Goal: Transaction & Acquisition: Purchase product/service

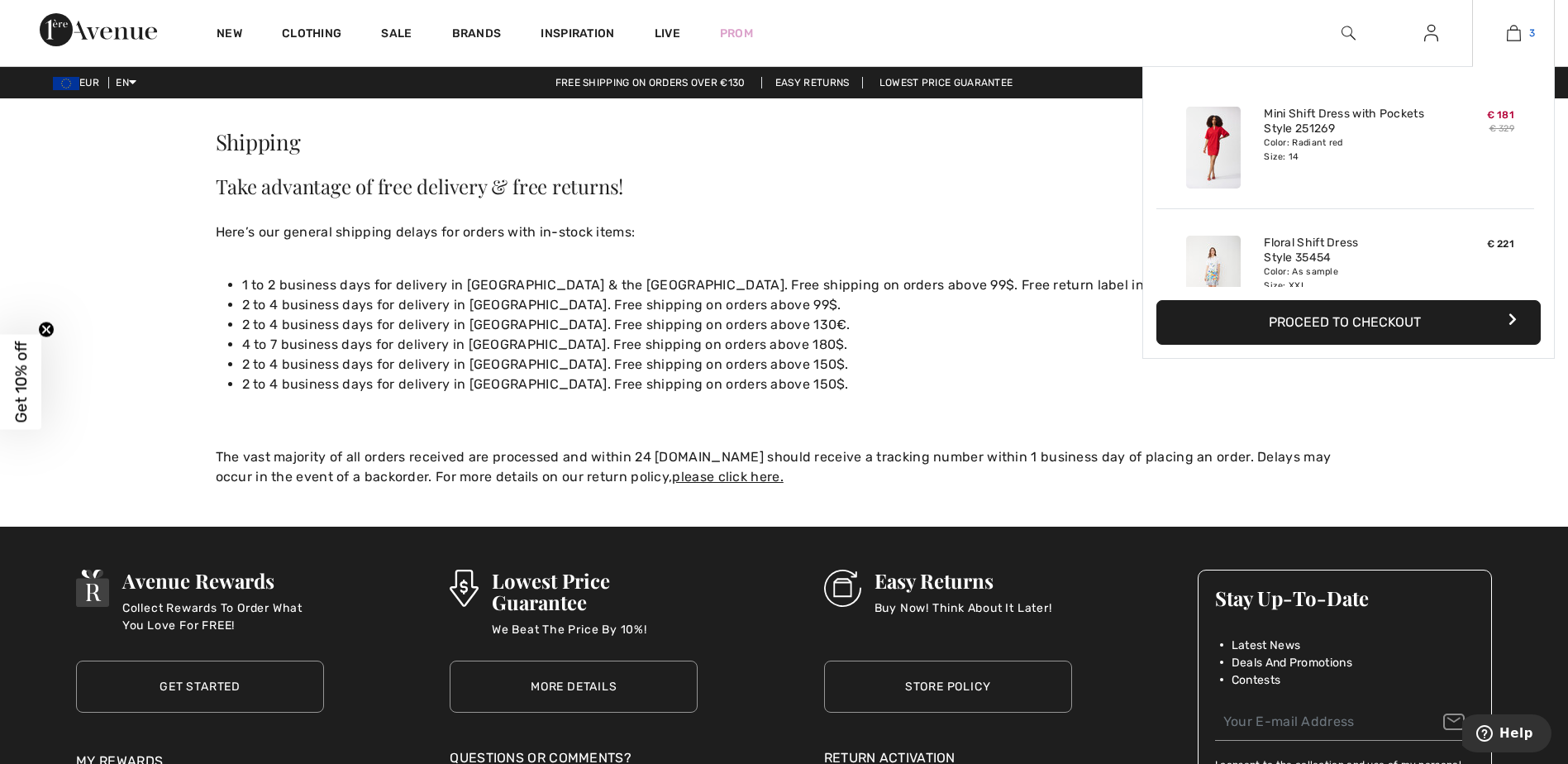
click at [1509, 32] on img at bounding box center [1514, 33] width 14 height 19
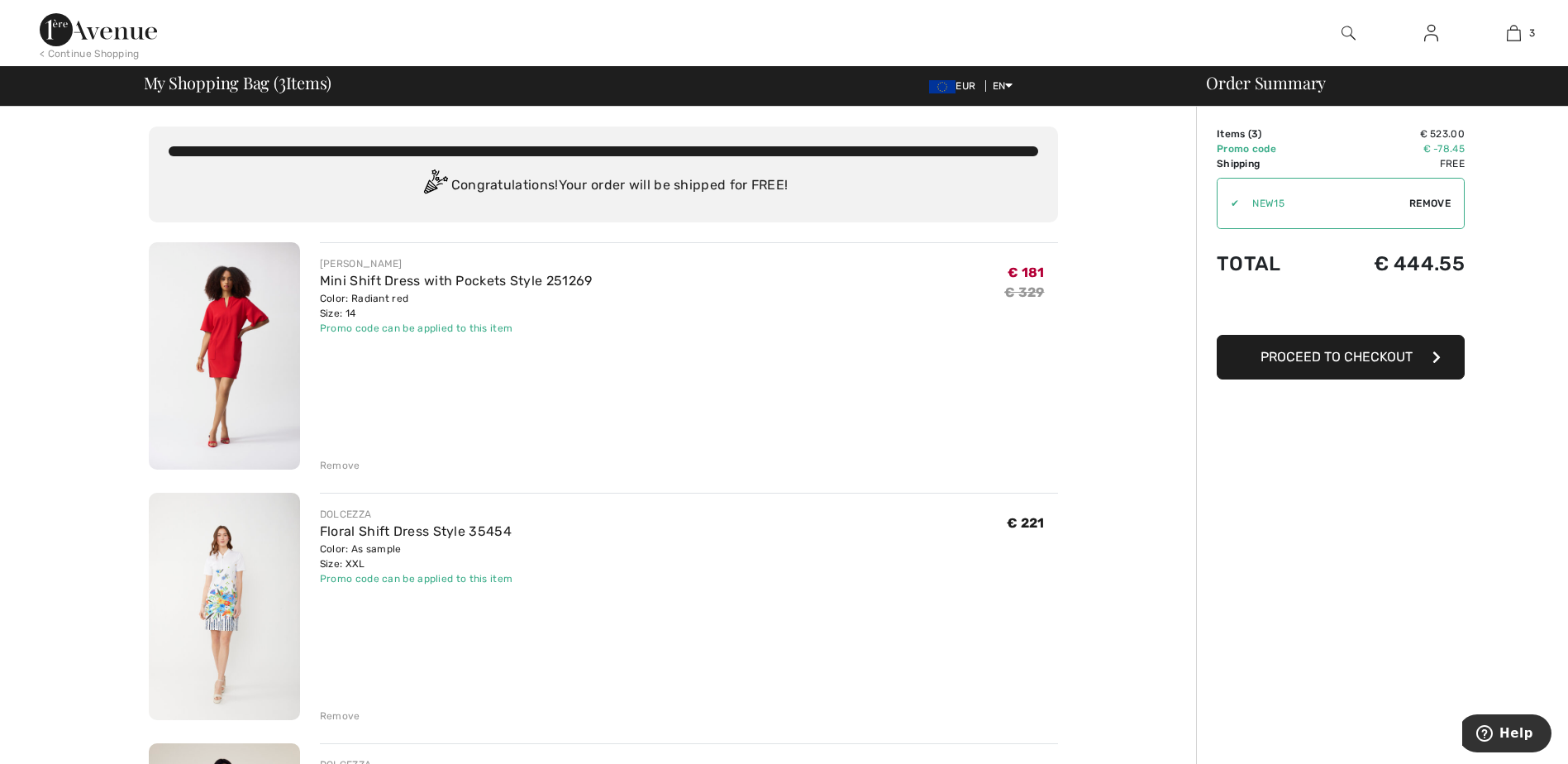
click at [1330, 353] on span "Proceed to Checkout" at bounding box center [1337, 356] width 152 height 16
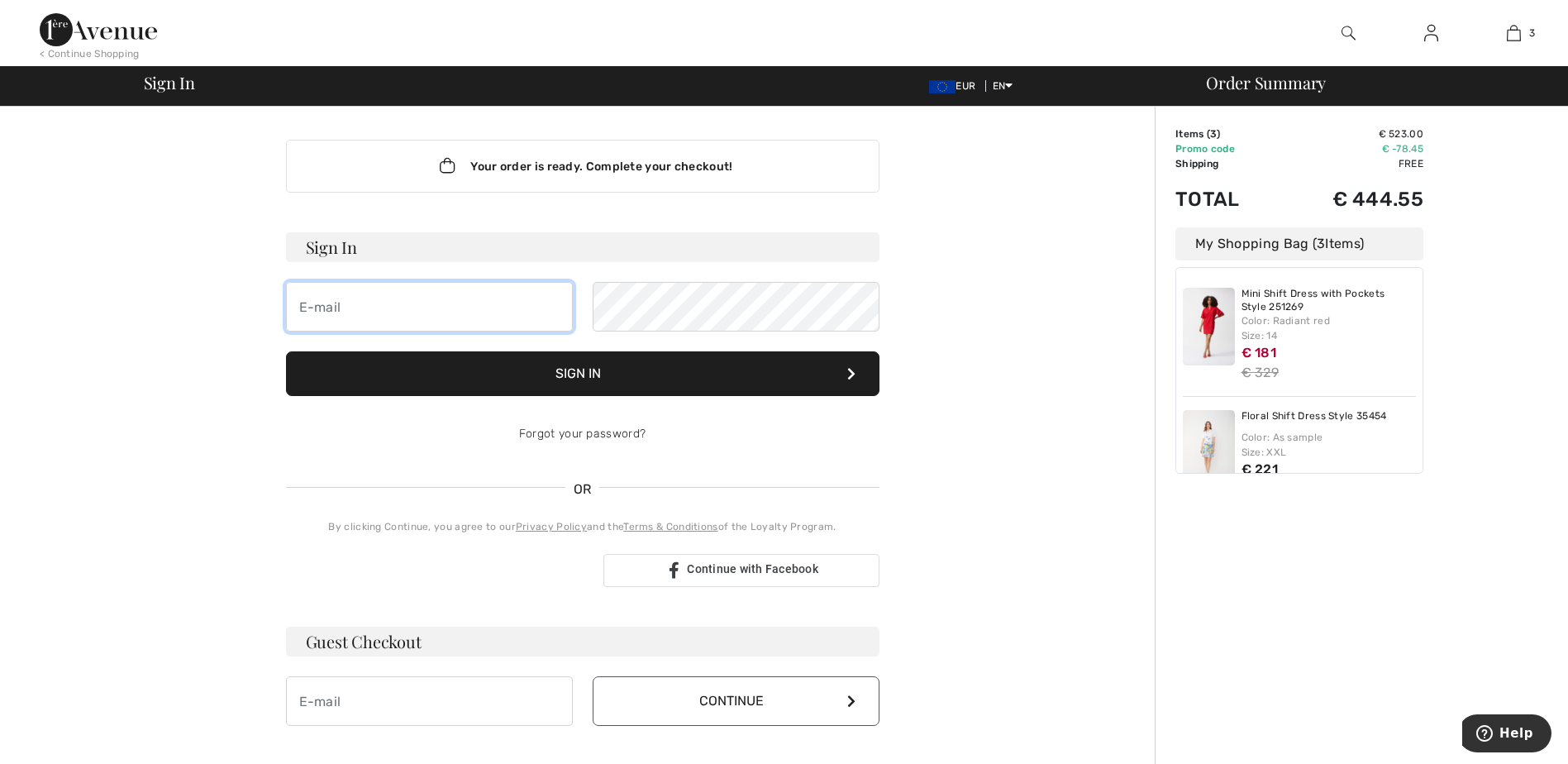
click at [459, 310] on input "email" at bounding box center [430, 307] width 287 height 50
type input "renata_bruzova@hotmail.com"
click at [1088, 422] on div "Your order is ready. Complete your checkout! Sign In renata_bruzova@hotmail.com…" at bounding box center [581, 580] width 1144 height 947
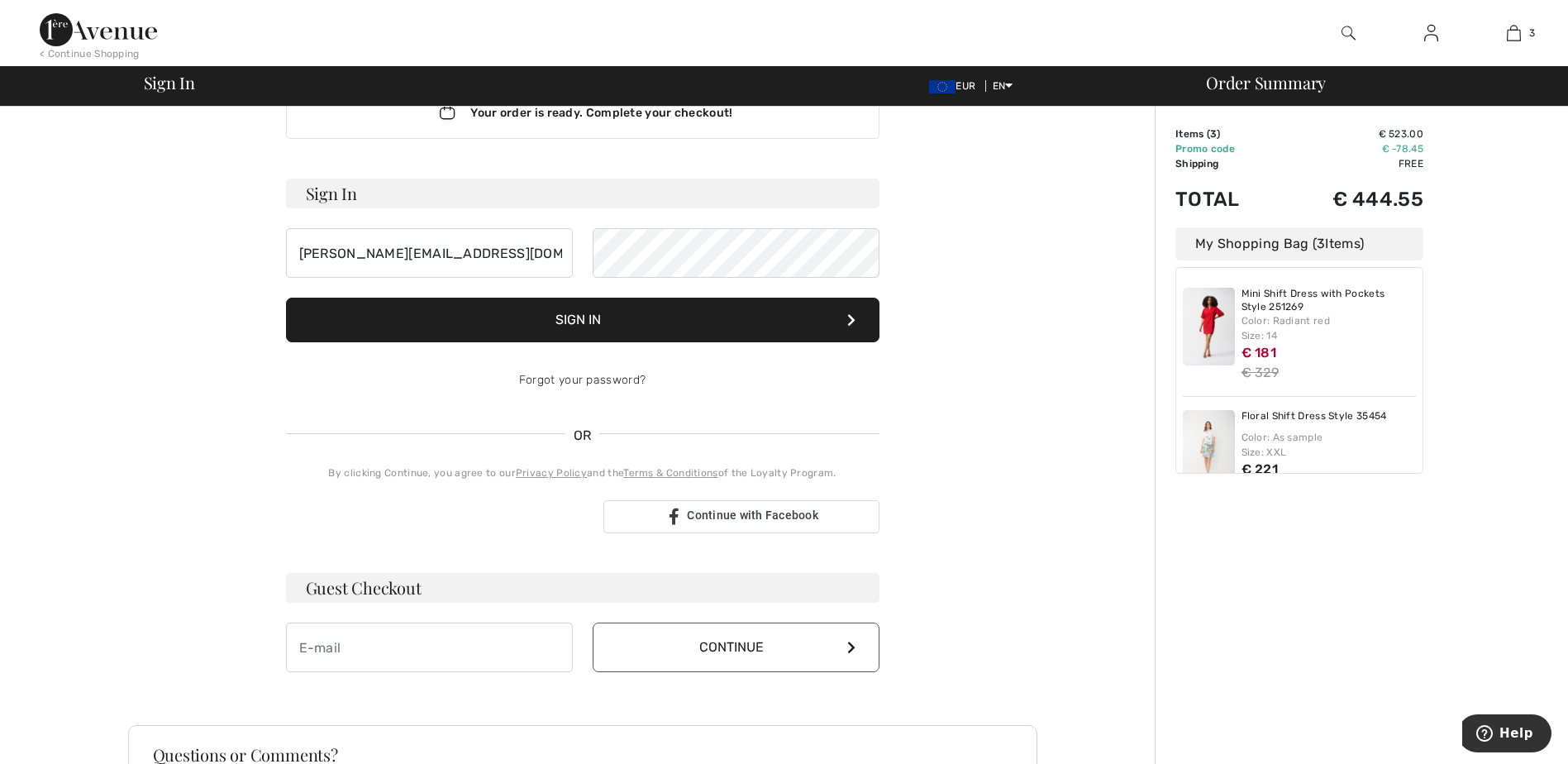
scroll to position [82, 0]
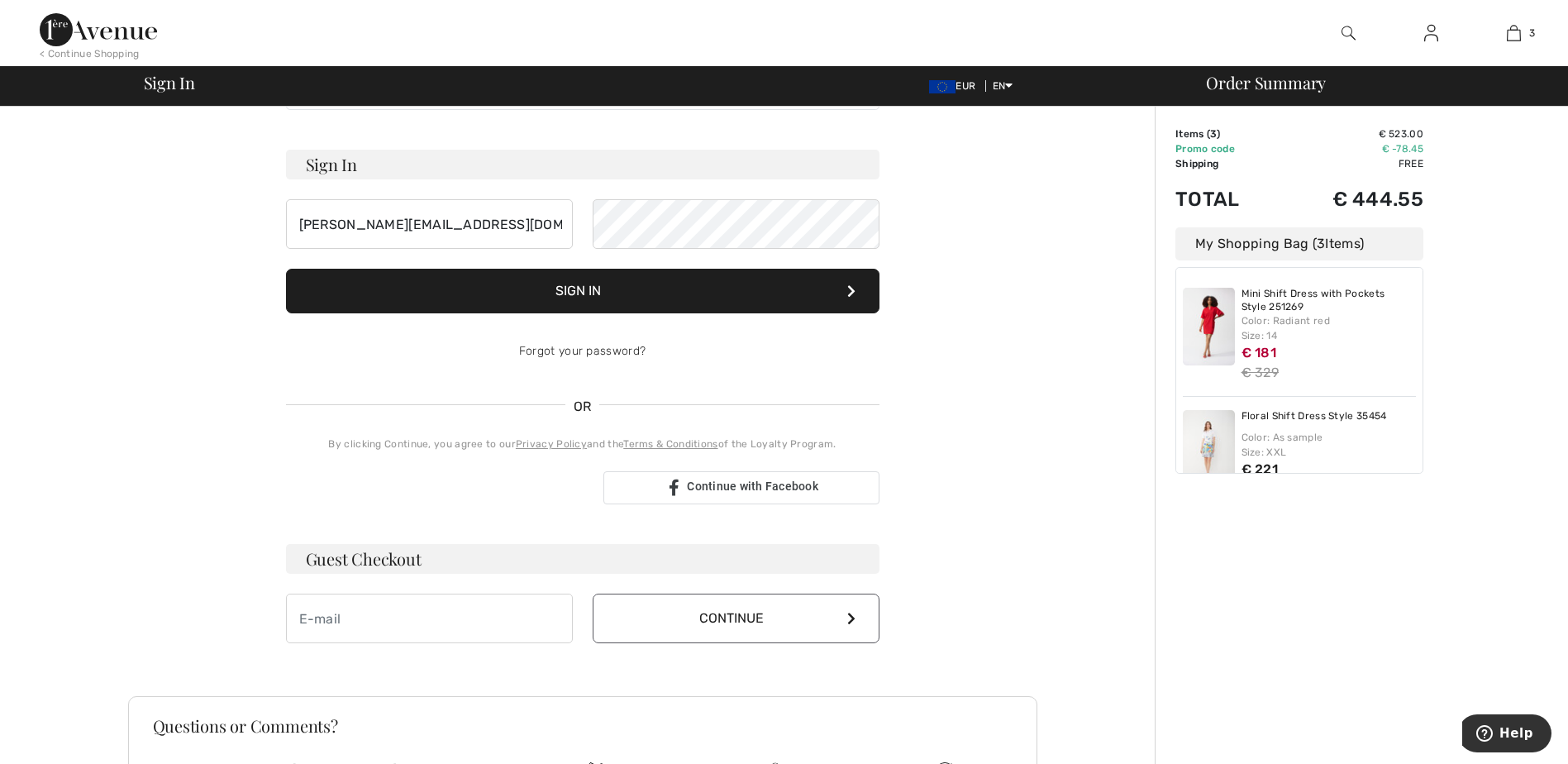
click at [556, 302] on button "Sign In" at bounding box center [582, 291] width 593 height 44
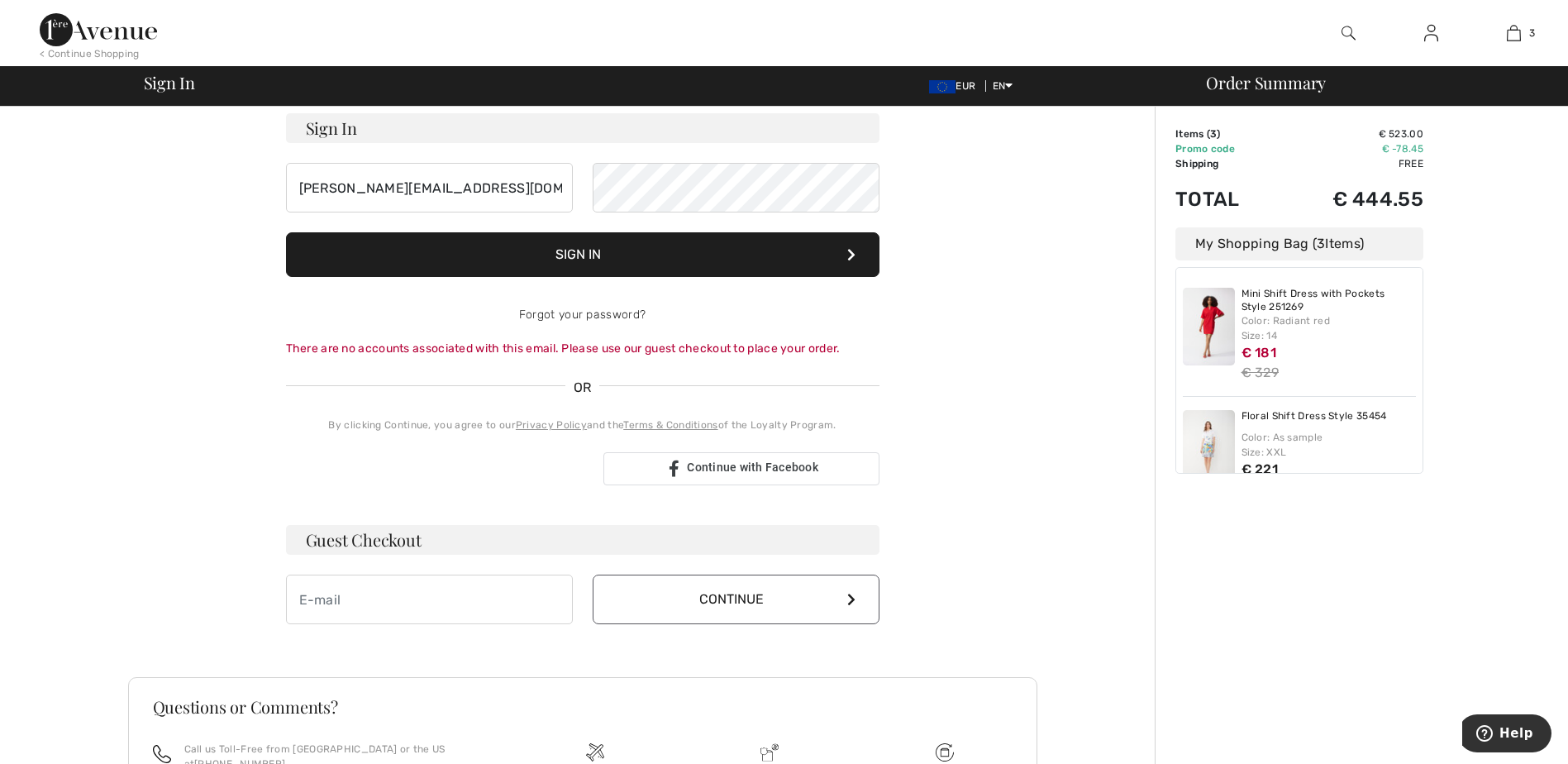
scroll to position [0, 0]
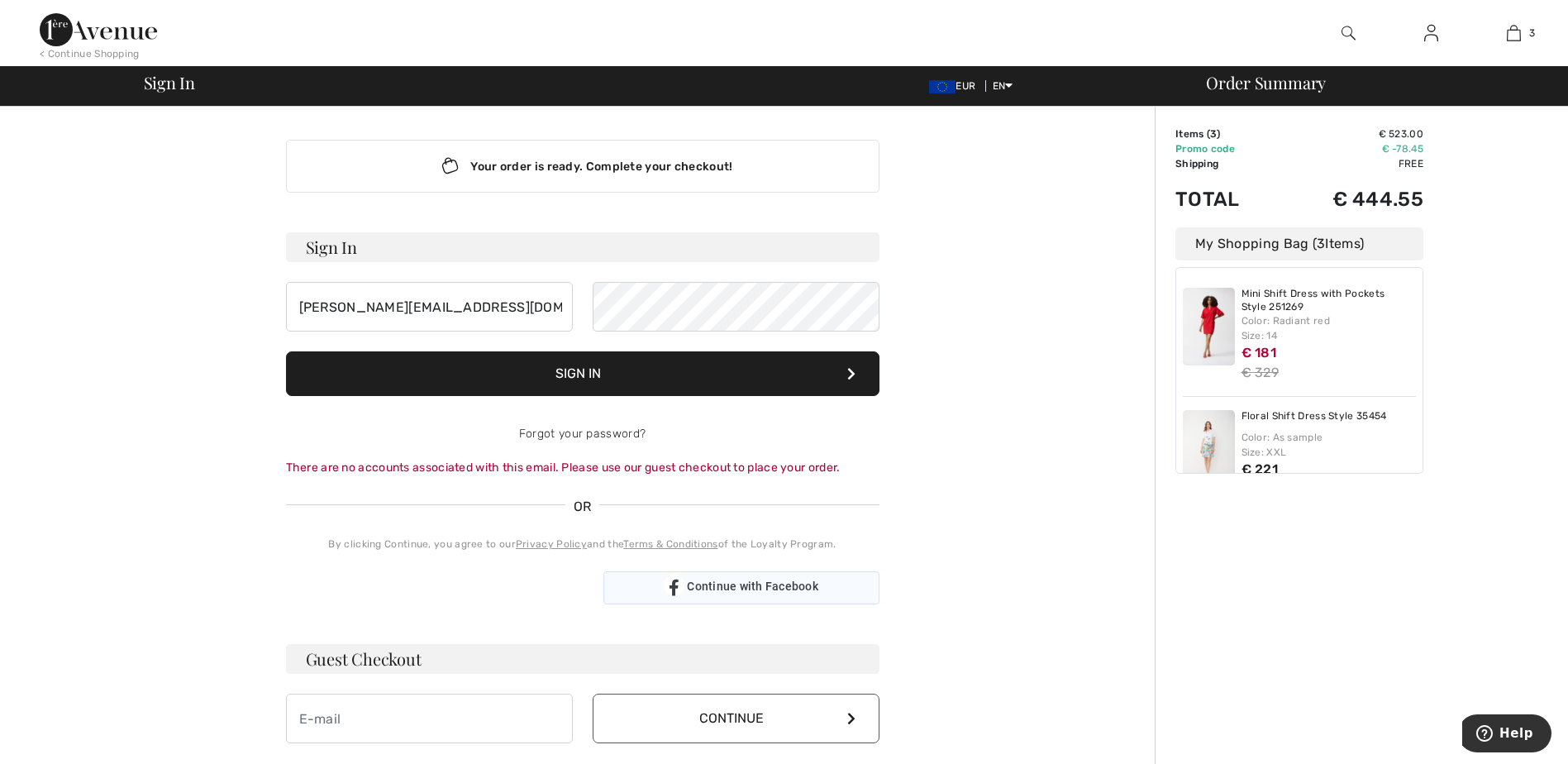
click at [713, 581] on span "Continue with Facebook" at bounding box center [753, 586] width 131 height 13
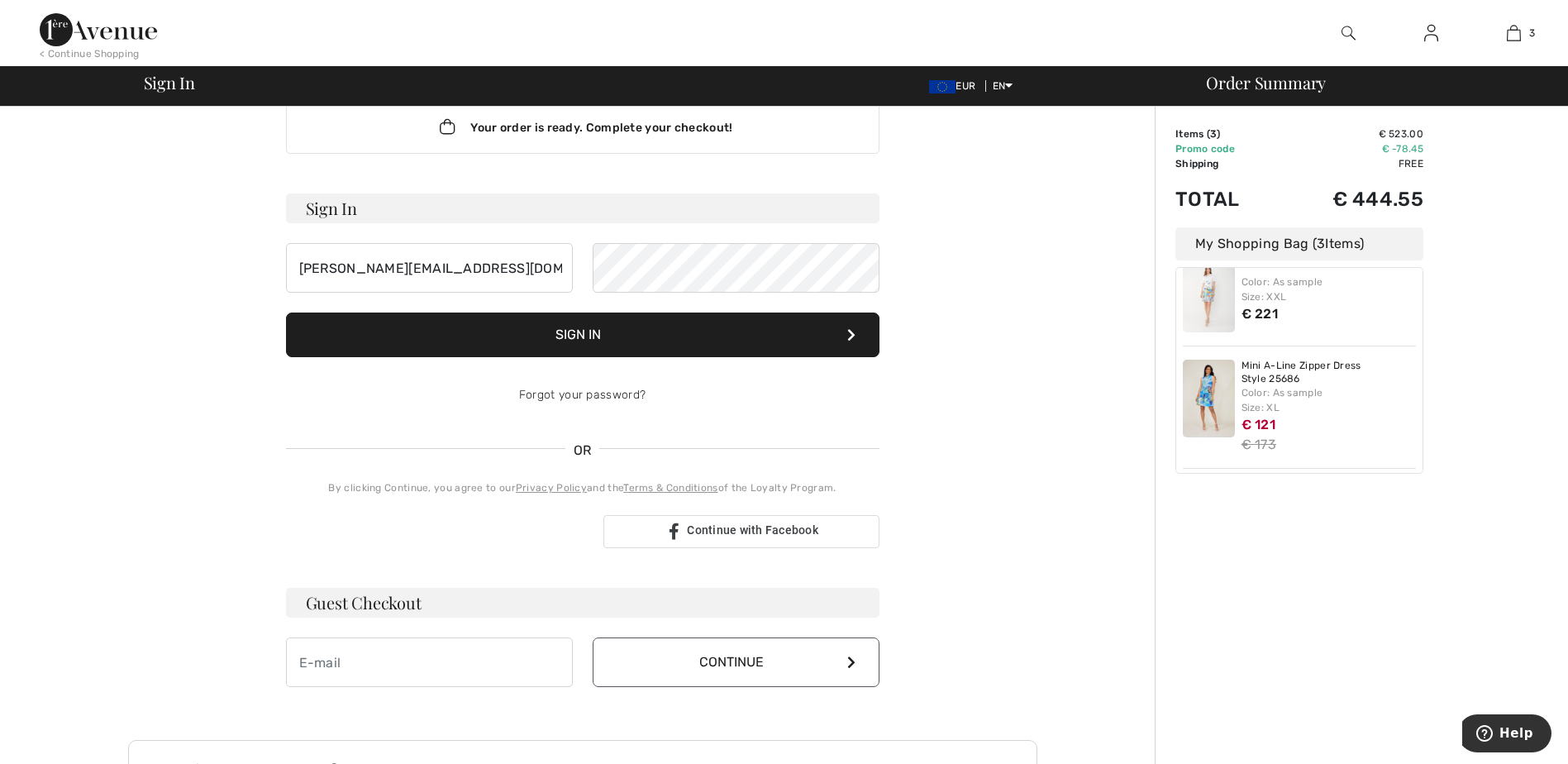
scroll to position [27, 0]
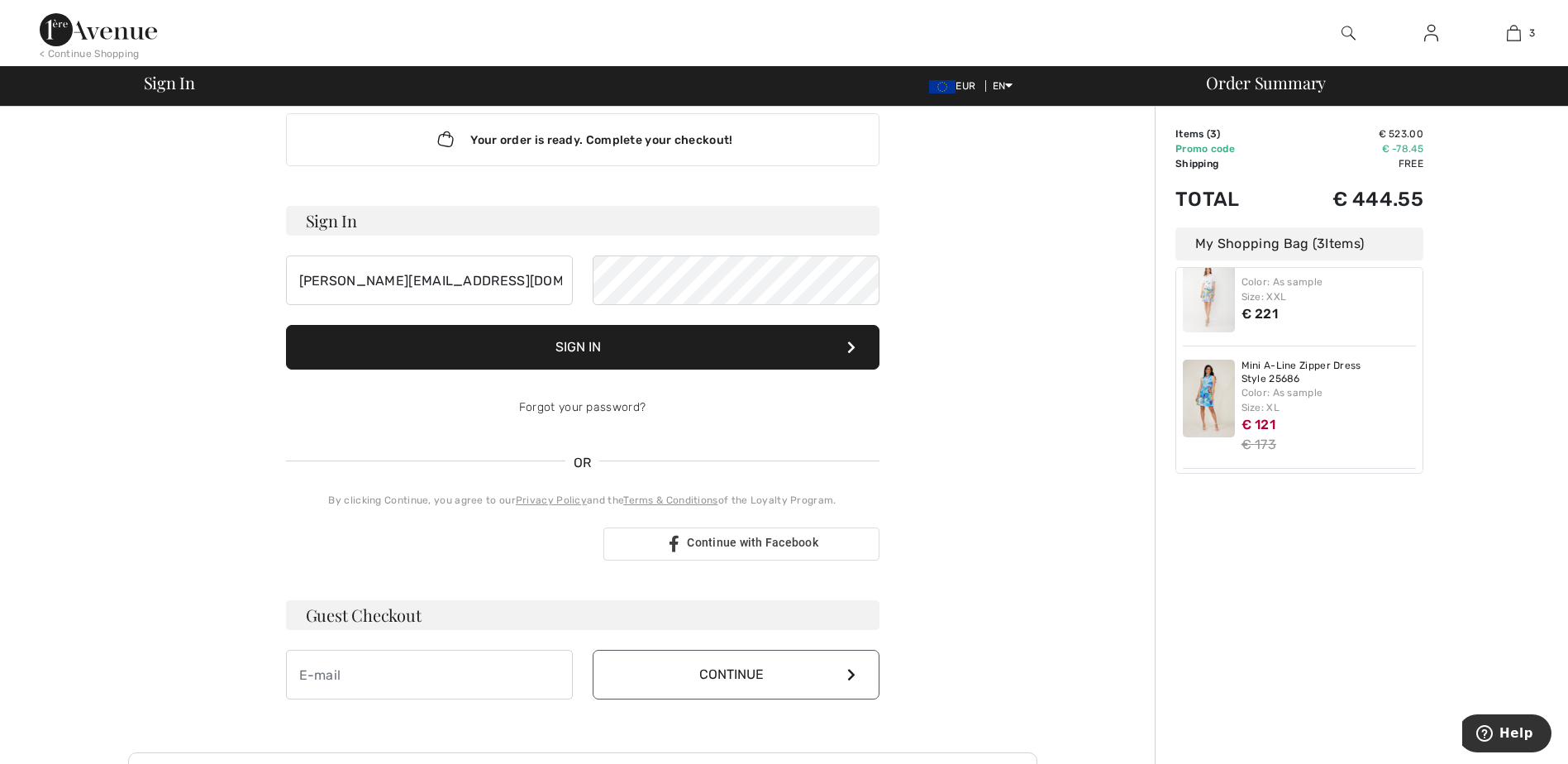
click at [1435, 38] on img at bounding box center [1431, 33] width 14 height 19
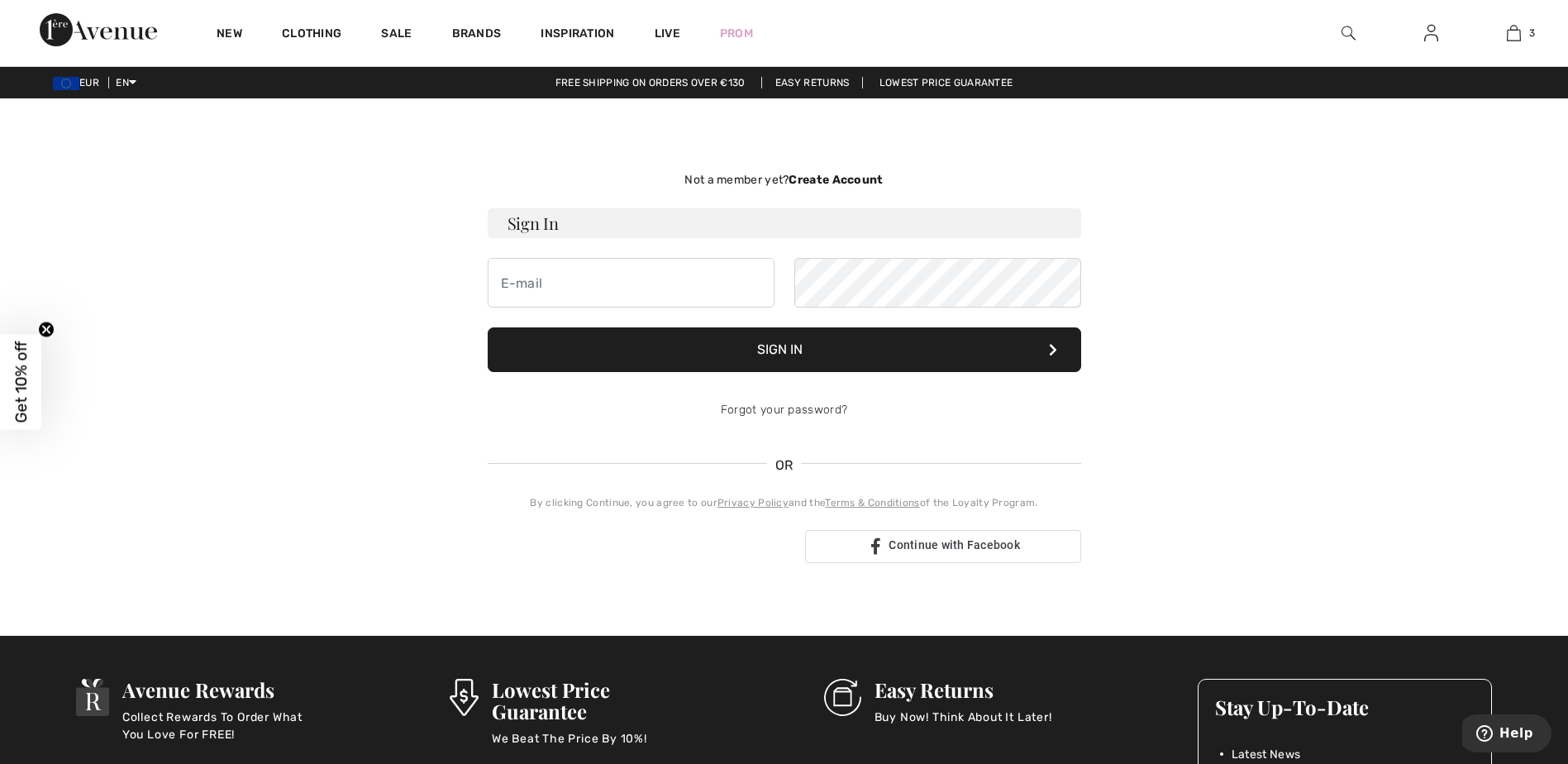
click at [809, 179] on strong "Create Account" at bounding box center [836, 180] width 94 height 14
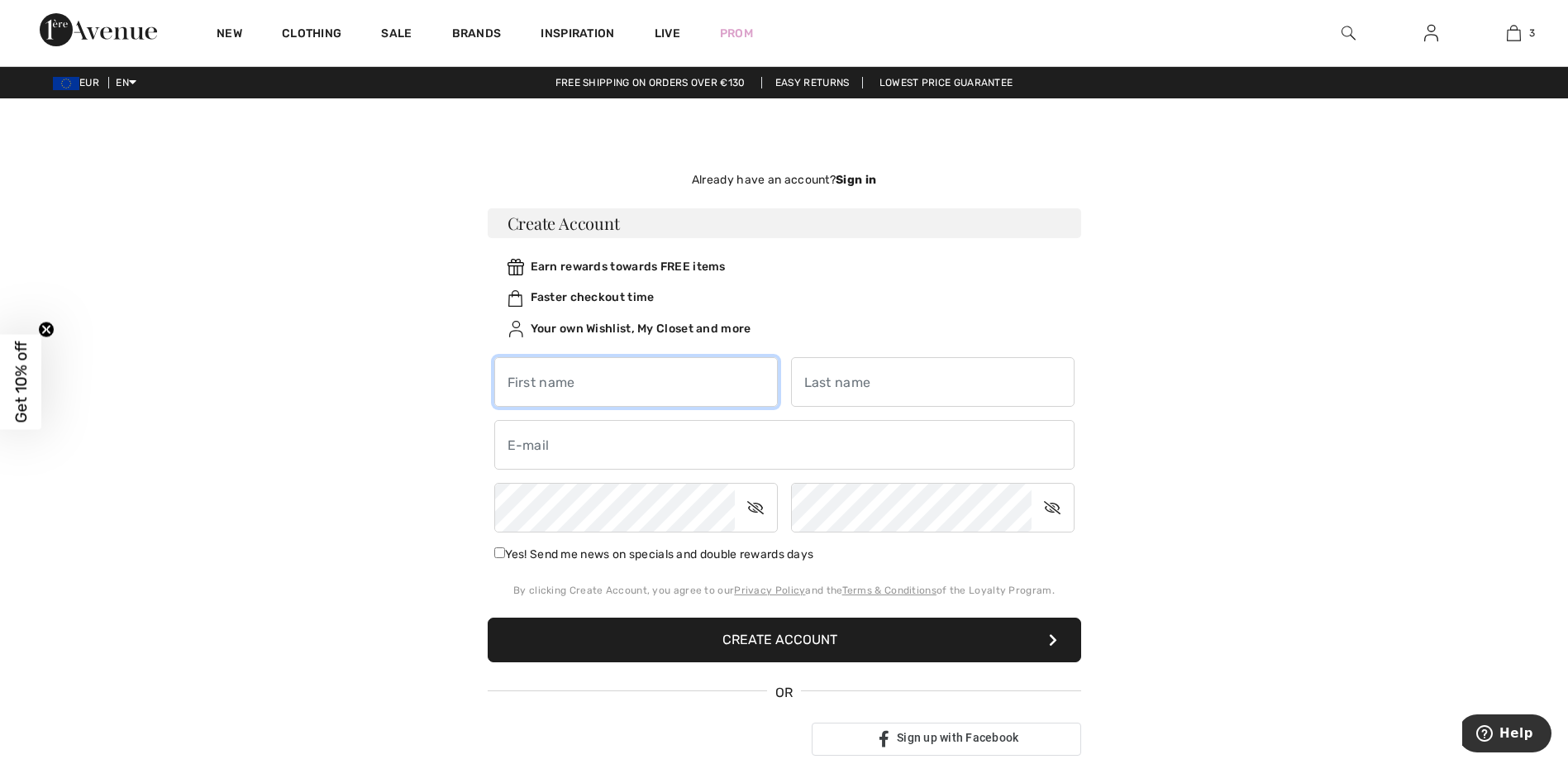
click at [679, 365] on input "text" at bounding box center [636, 382] width 284 height 50
type input "Renata"
type input "Bruzova"
type input "[PERSON_NAME][EMAIL_ADDRESS][DOMAIN_NAME]"
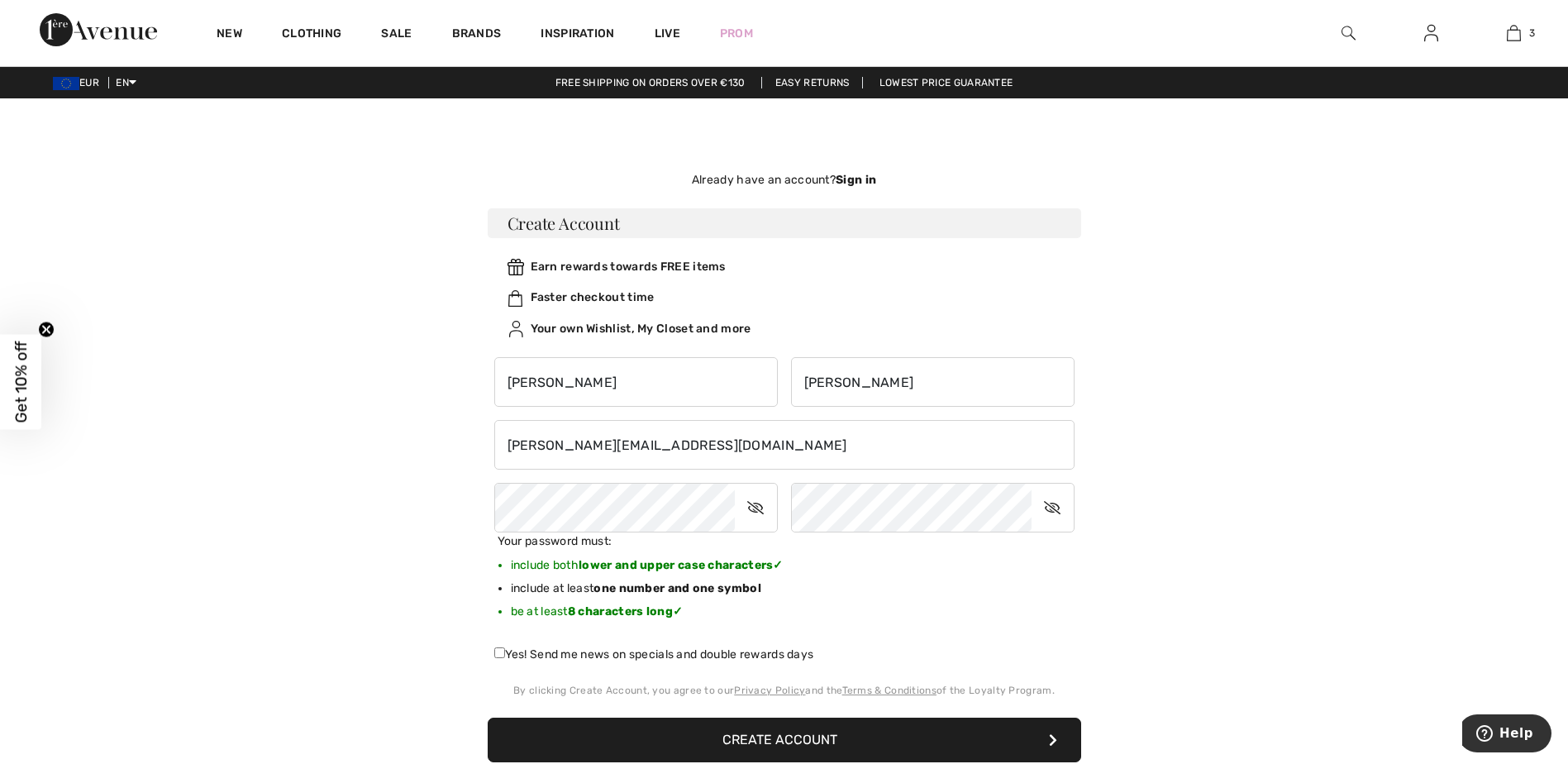
click at [969, 596] on div "Your password must: include both lower and upper case characters ✓ include at l…" at bounding box center [784, 581] width 593 height 100
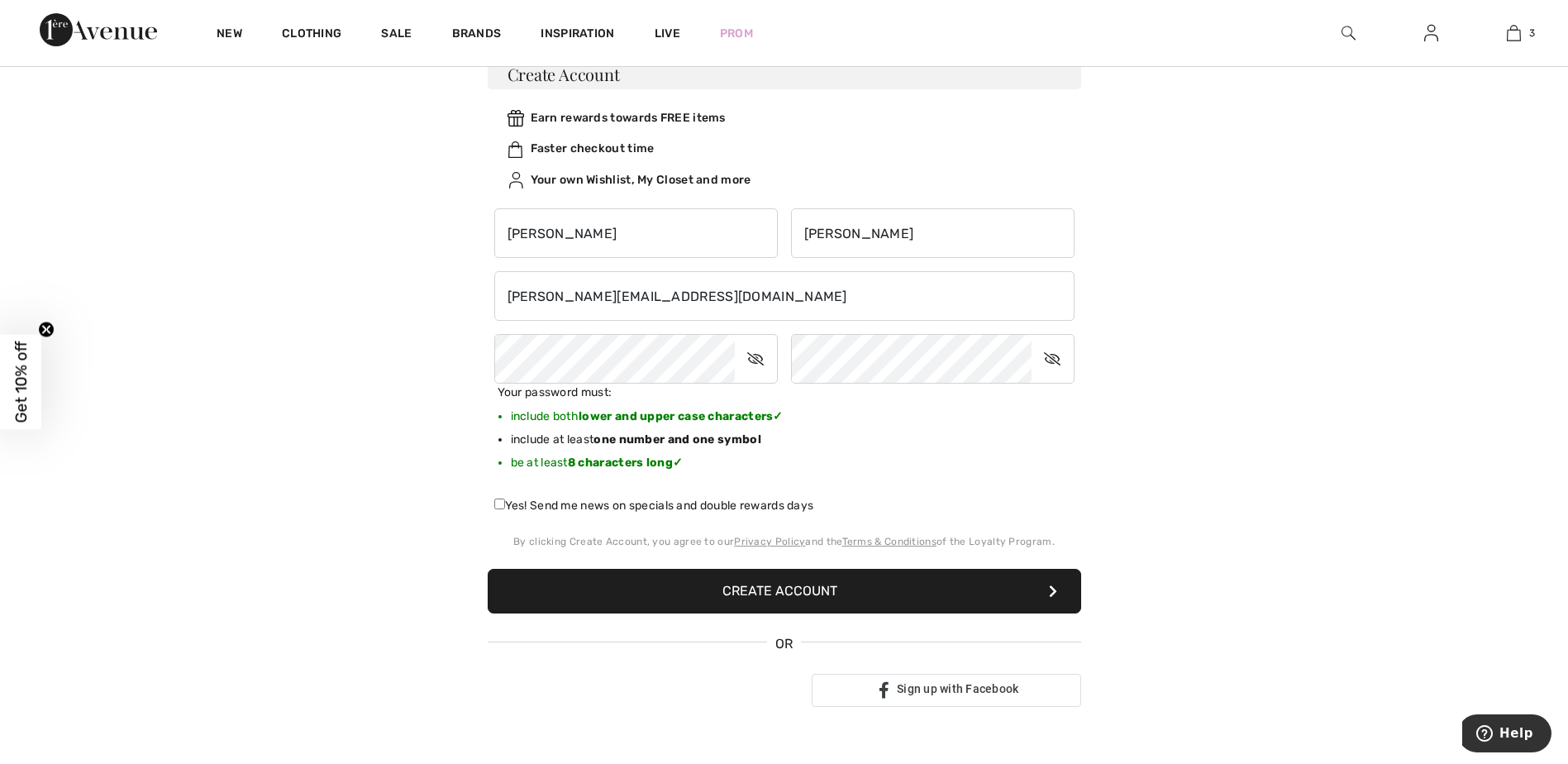
scroll to position [165, 0]
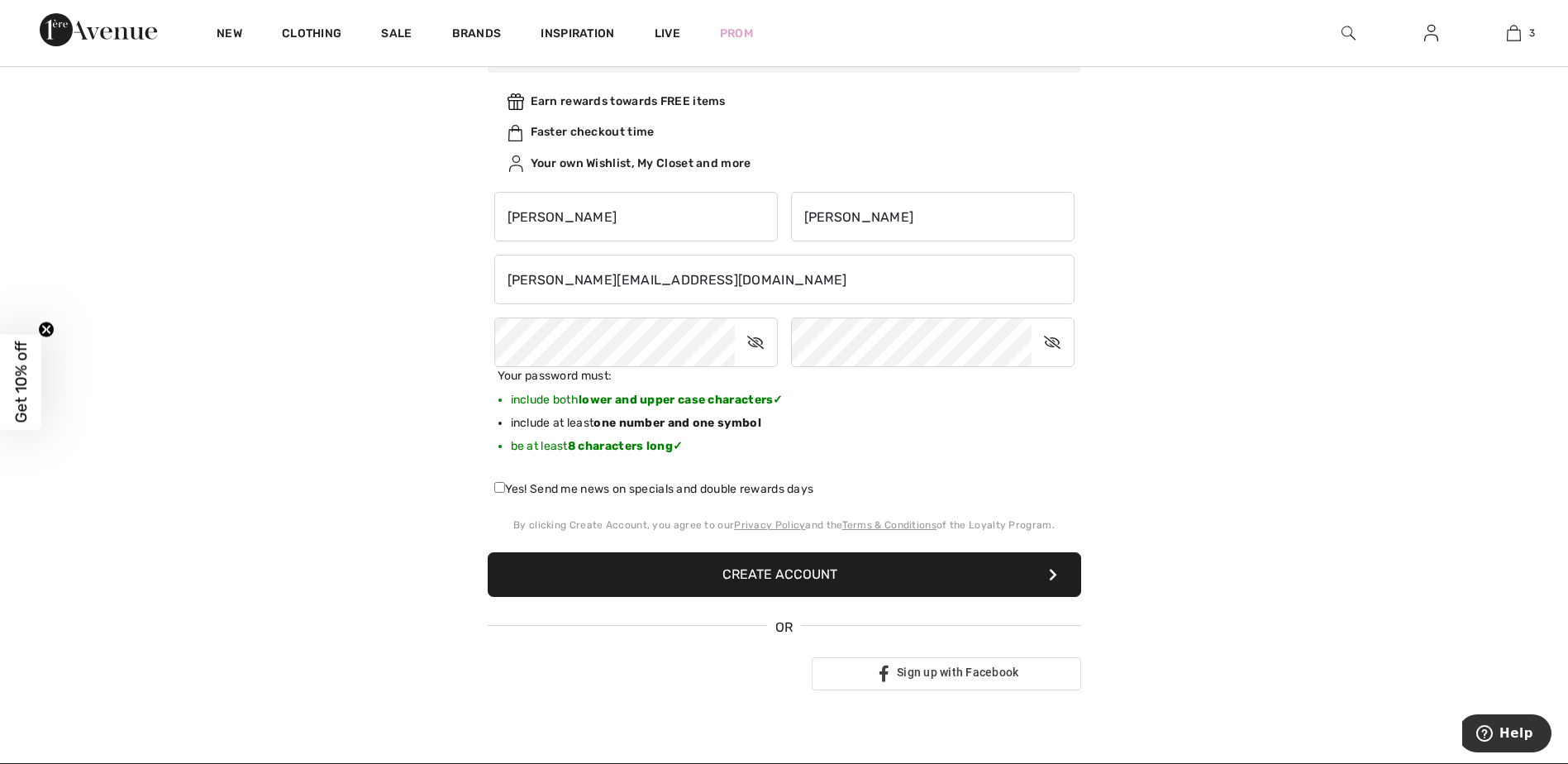
click at [502, 494] on label "Yes! Send me news on specials and double rewards days" at bounding box center [654, 489] width 320 height 18
click at [502, 493] on input "Yes! Send me news on specials and double rewards days" at bounding box center [500, 487] width 11 height 11
checkbox input "true"
click at [831, 581] on button "Create Account" at bounding box center [784, 574] width 593 height 44
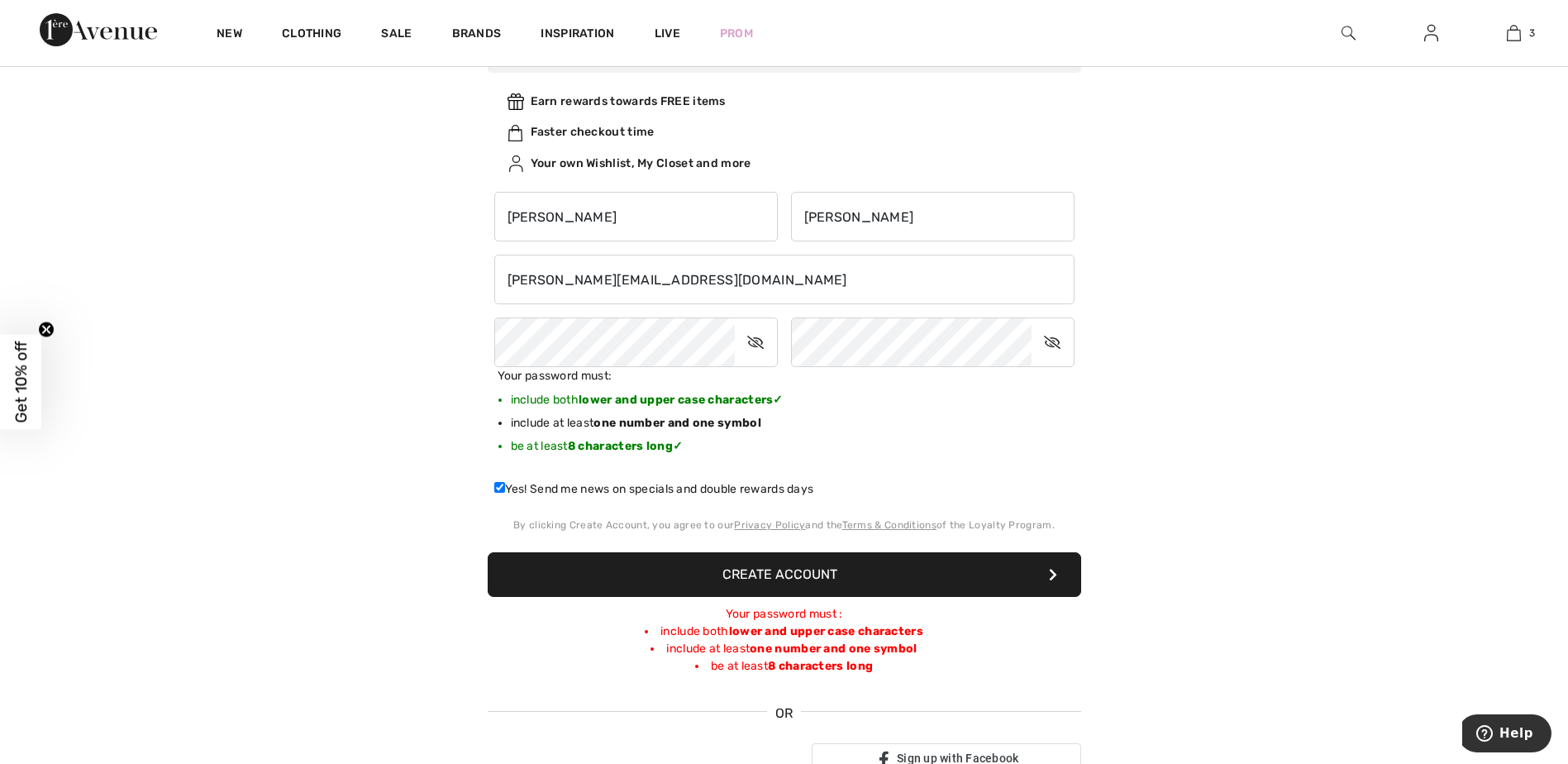
click at [754, 335] on icon at bounding box center [755, 342] width 42 height 38
click at [850, 563] on button "Create Account" at bounding box center [784, 574] width 593 height 44
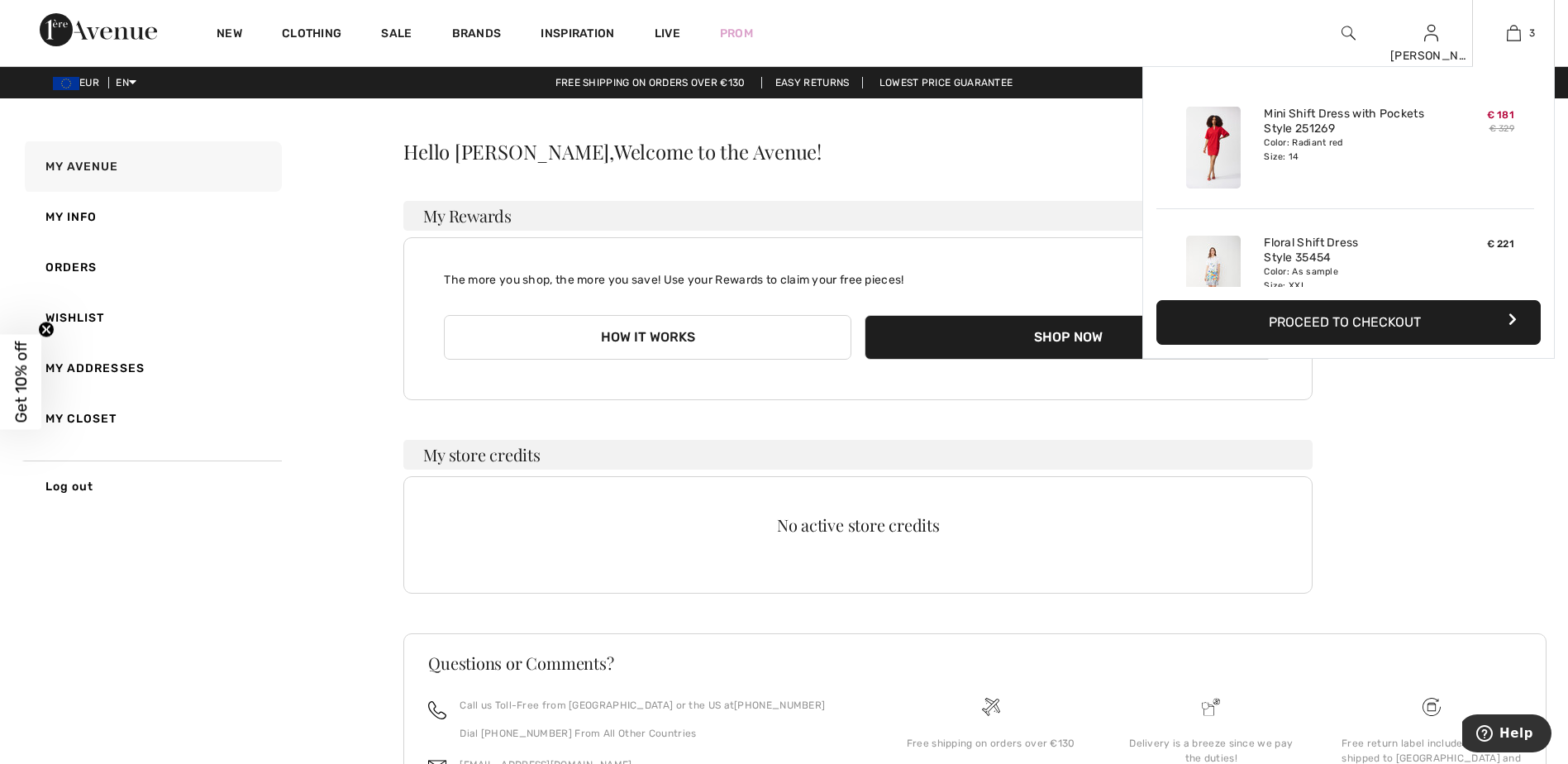
click at [1446, 312] on button "Proceed to Checkout" at bounding box center [1348, 322] width 385 height 44
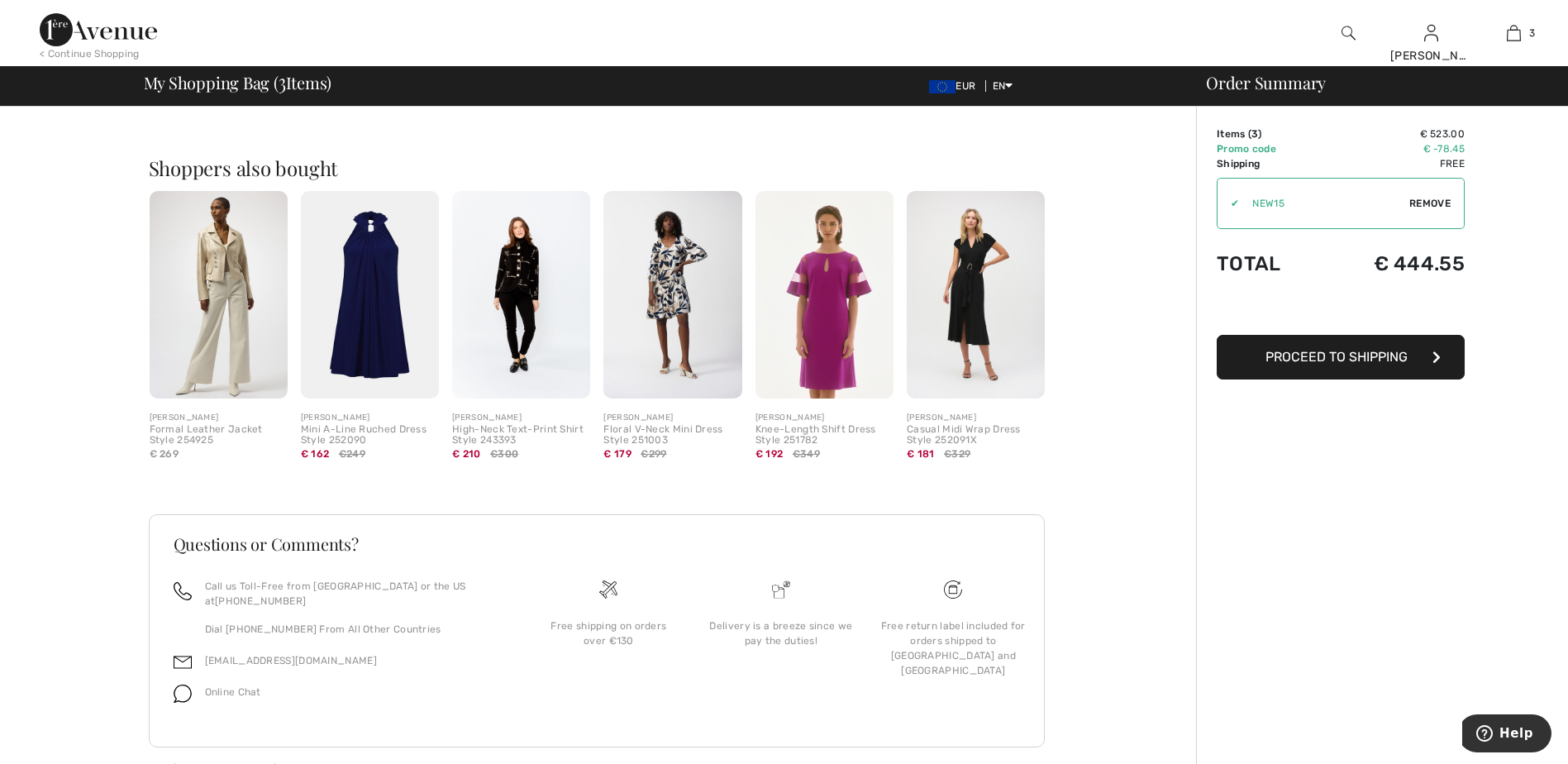
scroll to position [885, 0]
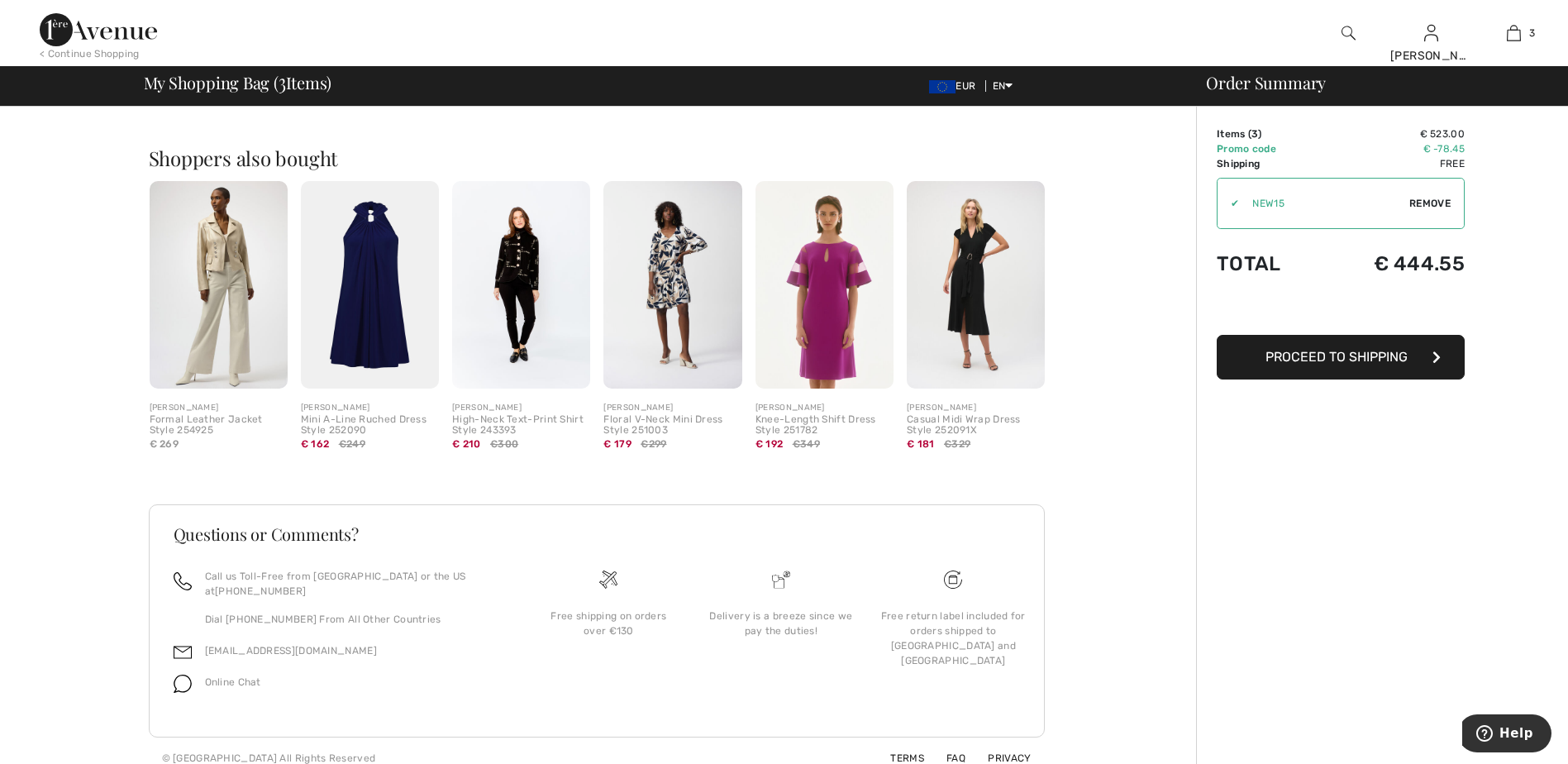
click at [1389, 354] on span "Proceed to Shipping" at bounding box center [1337, 356] width 142 height 16
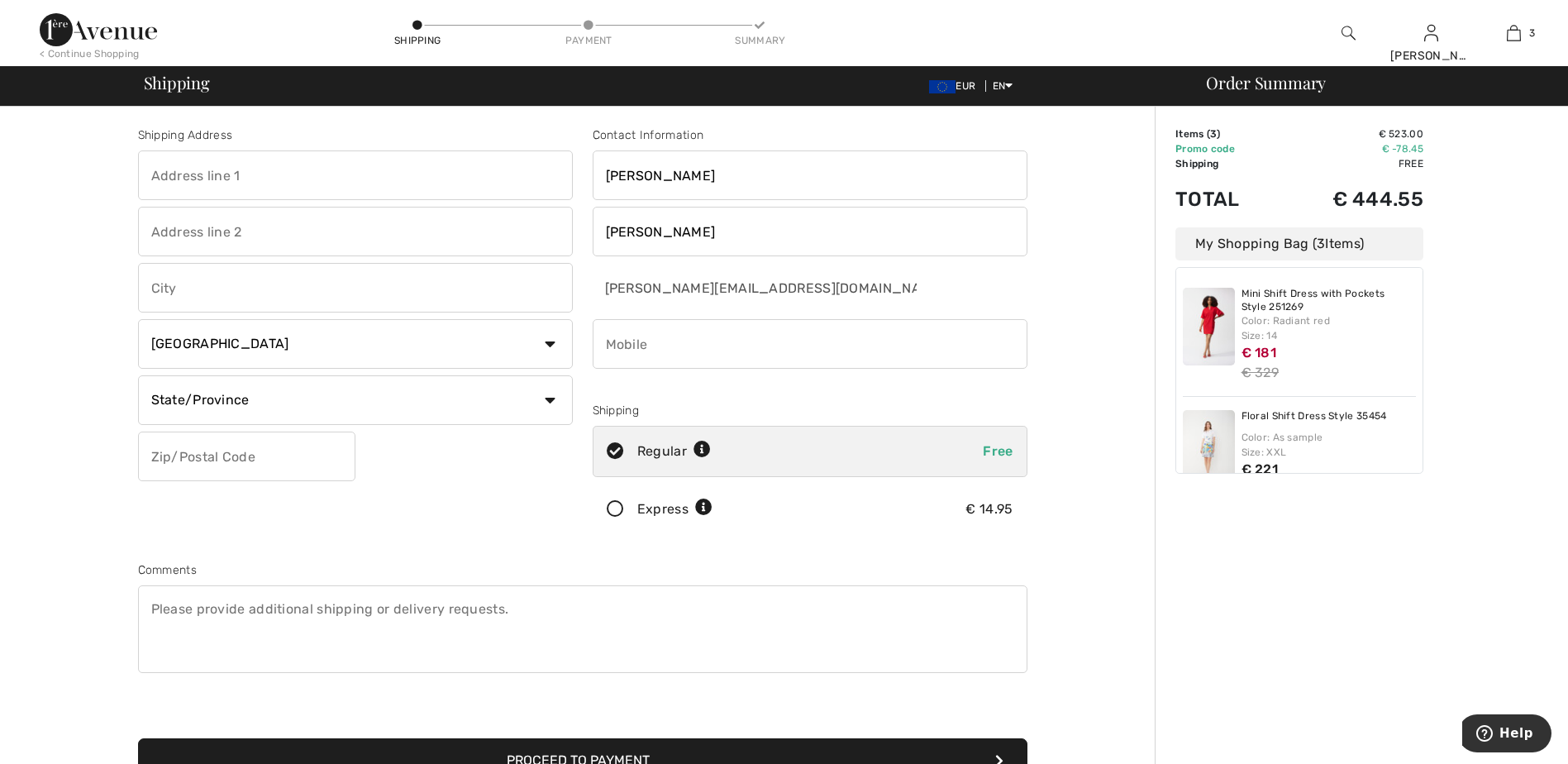
click at [338, 330] on select "Country Canada United States Afghanistan Aland Islands Albania Algeria American…" at bounding box center [355, 344] width 434 height 50
select select "US"
click at [138, 319] on select "Country Canada United States Afghanistan Aland Islands Albania Algeria American…" at bounding box center [355, 344] width 434 height 50
click at [265, 175] on input "text" at bounding box center [355, 175] width 434 height 50
paste input "11407 SW Amu St Suite #GE352 Tualatin, OR 97062 USA"
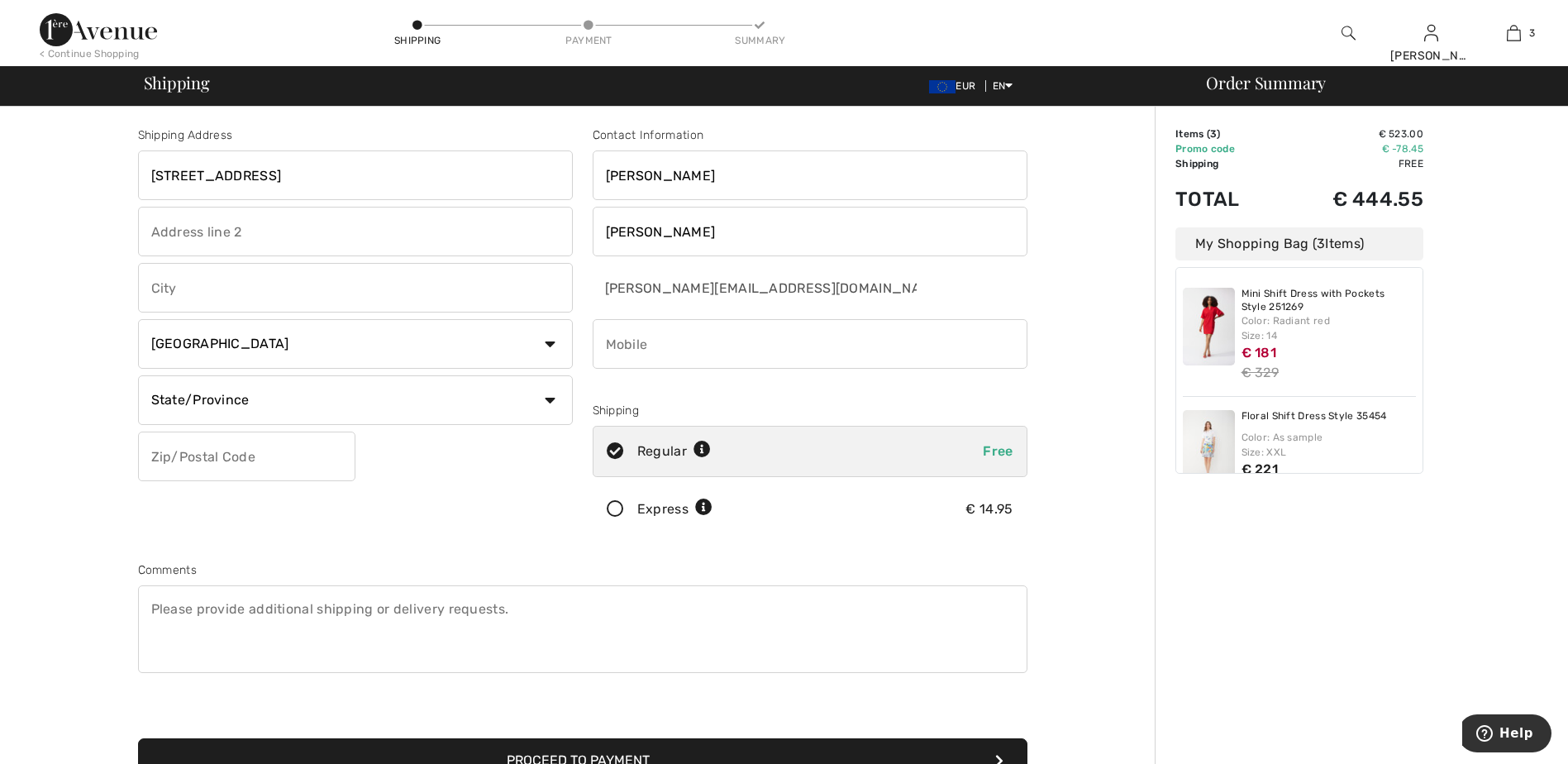
drag, startPoint x: 354, startPoint y: 175, endPoint x: 405, endPoint y: 175, distance: 51.0
click at [405, 175] on input "11407 SW Amu St Suite #GE352 Tualatin, OR 97062 USA" at bounding box center [355, 175] width 434 height 50
type input "11407 SW Amu St Suite #GE352 Tualatin, OR 97062 USA"
click at [284, 285] on input "text" at bounding box center [355, 288] width 434 height 50
paste input "Tualatin"
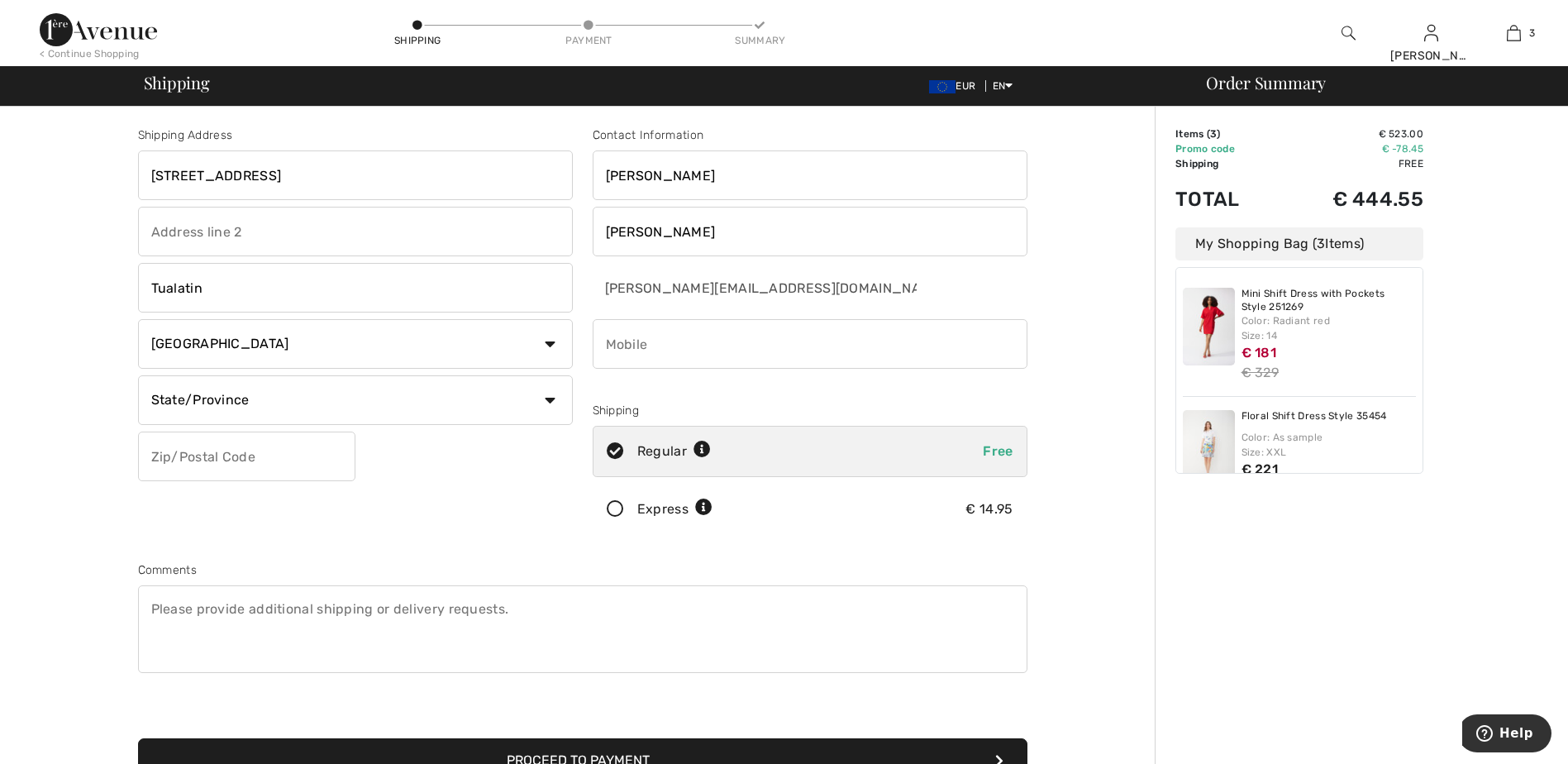
type input "Tualatin"
drag, startPoint x: 405, startPoint y: 175, endPoint x: 355, endPoint y: 169, distance: 50.4
click at [355, 169] on input "11407 SW Amu St Suite #GE352 Tualatin, OR 97062 USA" at bounding box center [355, 175] width 434 height 50
type input "11407 SW Amu St Suite #GE352 , OR 97062 USA"
click at [379, 394] on select "State/Province Alabama Alaska American Samoa Arizona Arkansas California Colora…" at bounding box center [355, 400] width 434 height 50
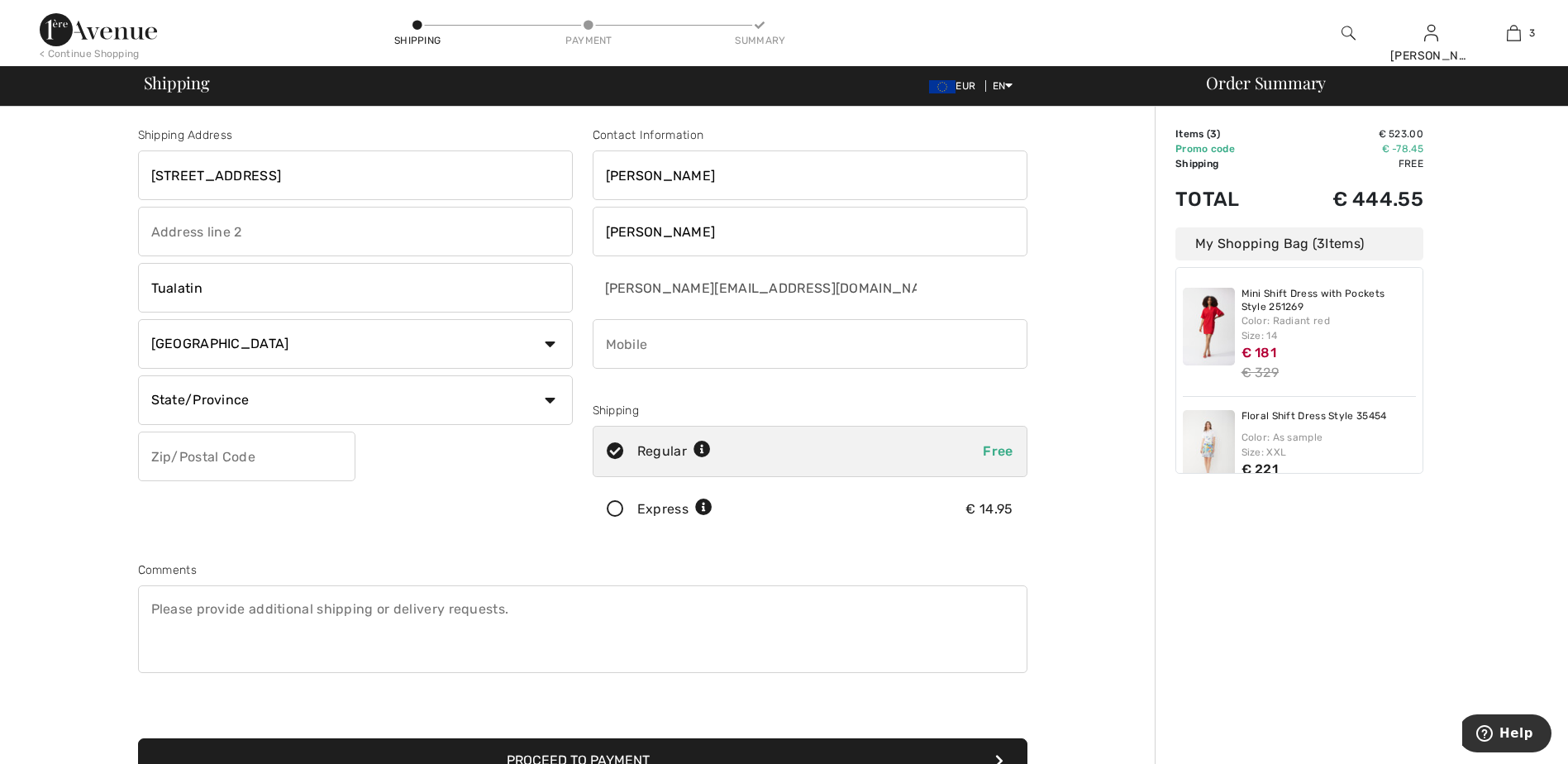
select select "OR"
click at [138, 375] on select "State/Province Alabama Alaska American Samoa Arizona Arkansas California Colora…" at bounding box center [355, 400] width 434 height 50
drag, startPoint x: 461, startPoint y: 182, endPoint x: 363, endPoint y: 174, distance: 98.3
click at [363, 174] on input "11407 SW Amu St Suite #GE352 , OR 97062 USA" at bounding box center [355, 175] width 434 height 50
type input "11407 SW Amu St Suite #GE352 ,"
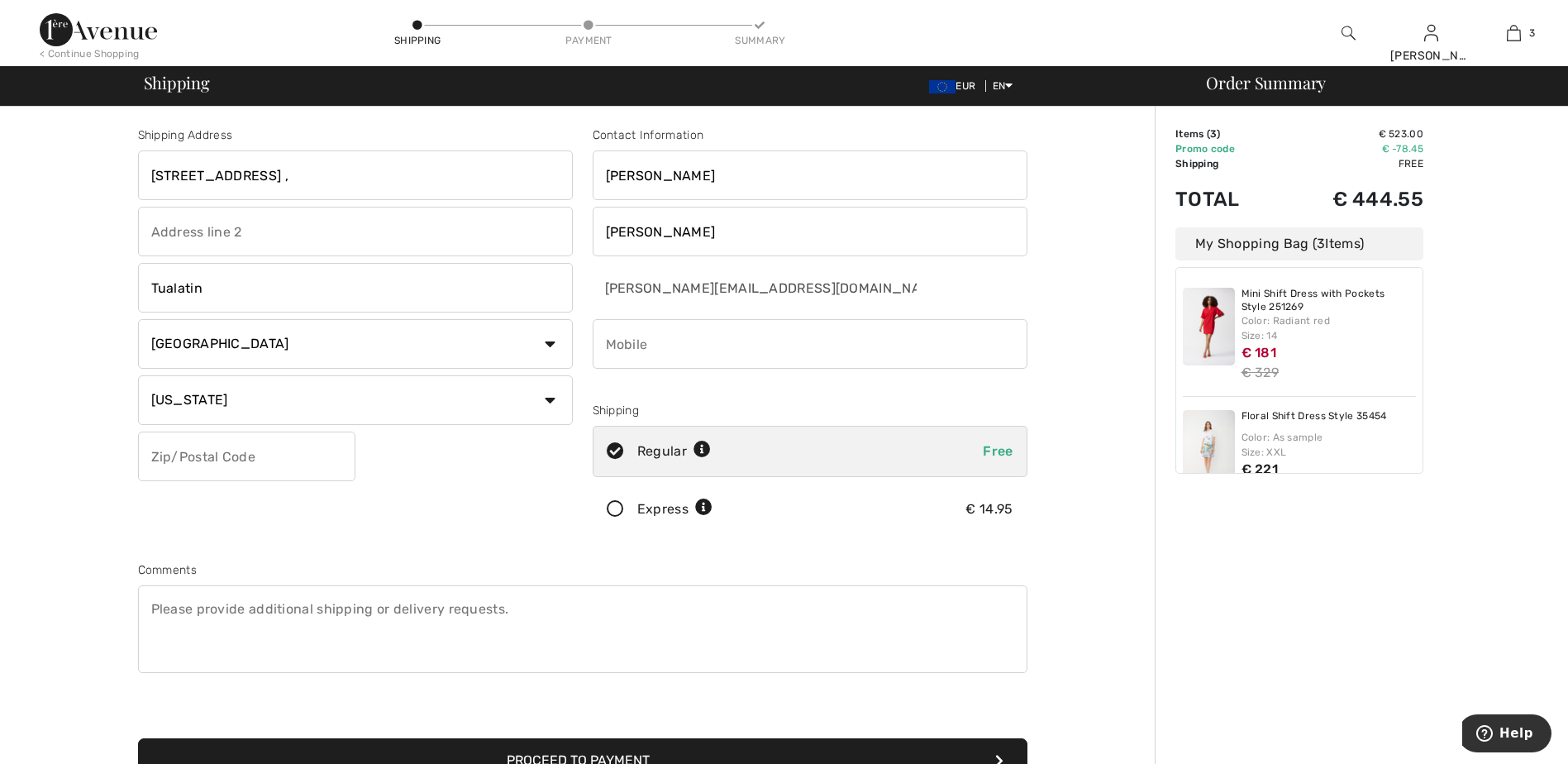
click at [236, 465] on input "text" at bounding box center [246, 456] width 217 height 50
paste input "Tualatin"
type input "TUALATIN"
drag, startPoint x: 250, startPoint y: 459, endPoint x: 93, endPoint y: 443, distance: 157.8
click at [93, 443] on div "Shipping Address 11407 SW Amu St Suite #GE352 , Tualatin Country Canada United …" at bounding box center [581, 591] width 1144 height 971
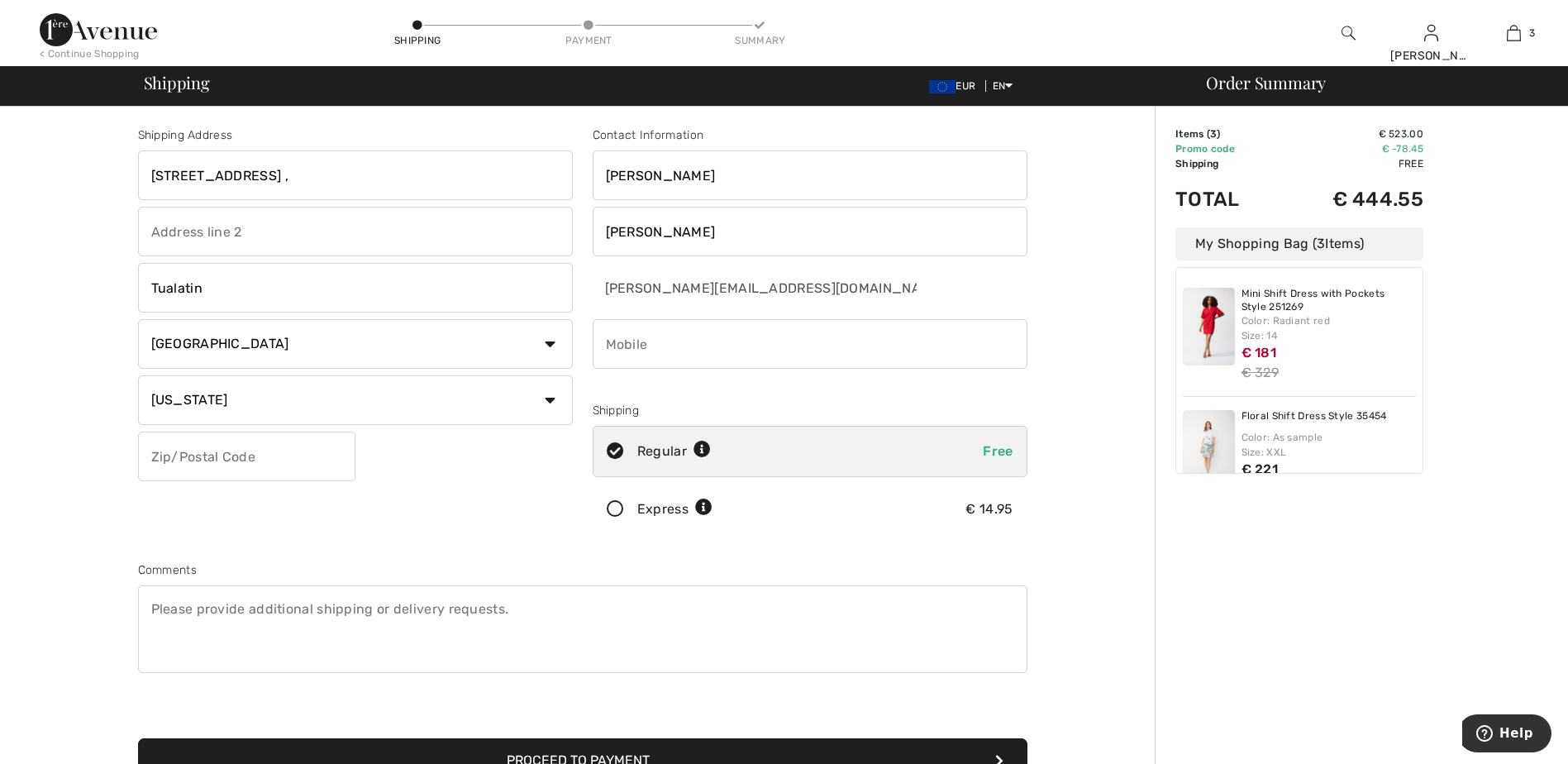
click at [230, 447] on input "text" at bounding box center [246, 456] width 217 height 50
paste input "97062"
click at [425, 463] on div "Shipping Address 11407 SW Amu St Suite #GE352 , Tualatin Country Canada United …" at bounding box center [355, 334] width 455 height 415
drag, startPoint x: 296, startPoint y: 466, endPoint x: 74, endPoint y: 460, distance: 222.1
click at [74, 460] on div "Shipping Address 11407 SW Amu St Suite #GE352 , Tualatin Country Canada United …" at bounding box center [581, 591] width 1144 height 971
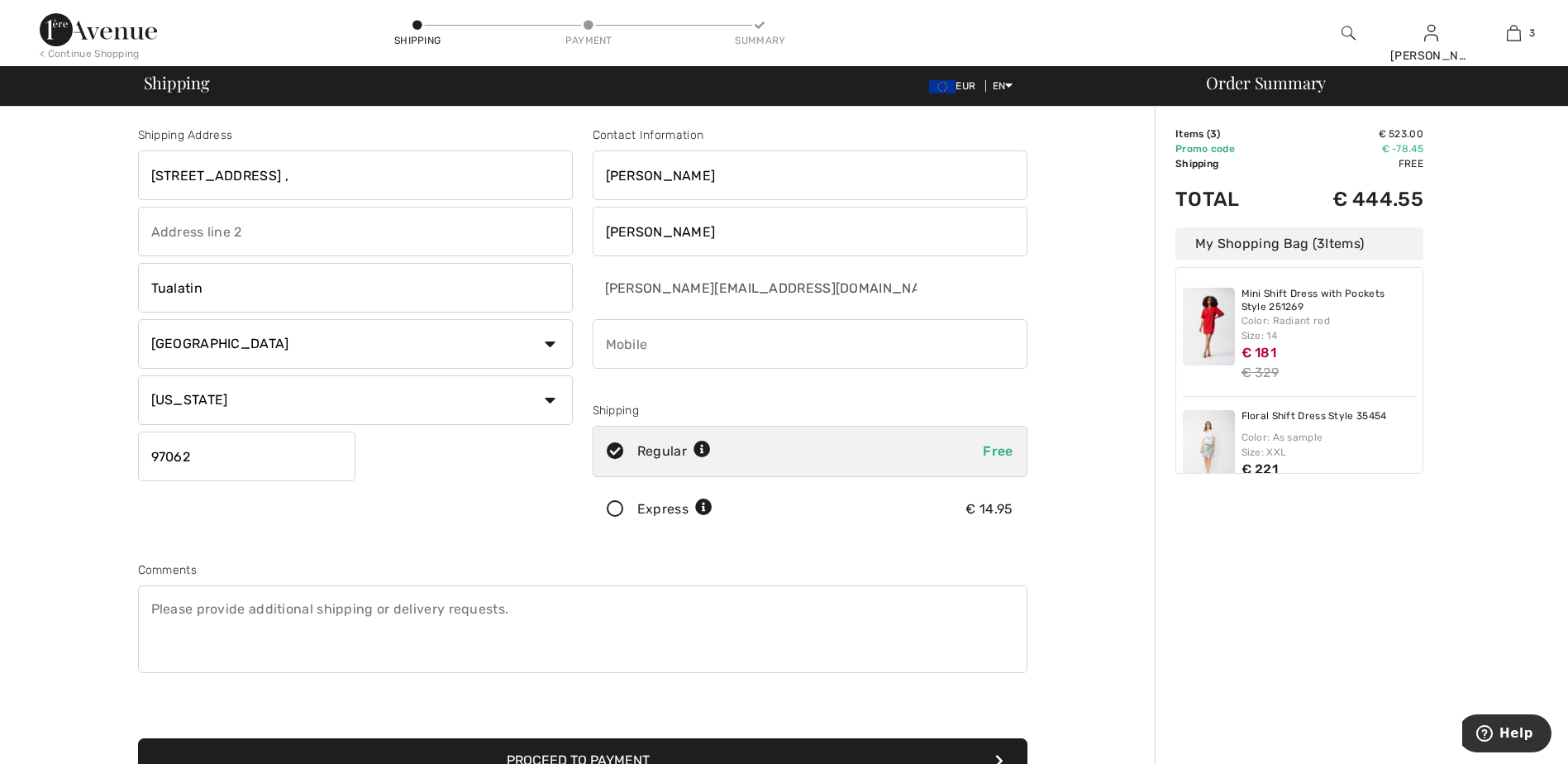
paste input "text"
type input "97062"
click at [446, 456] on div "Shipping Address 11407 SW Amu St Suite #GE352 , Tualatin Country Canada United …" at bounding box center [355, 334] width 455 height 415
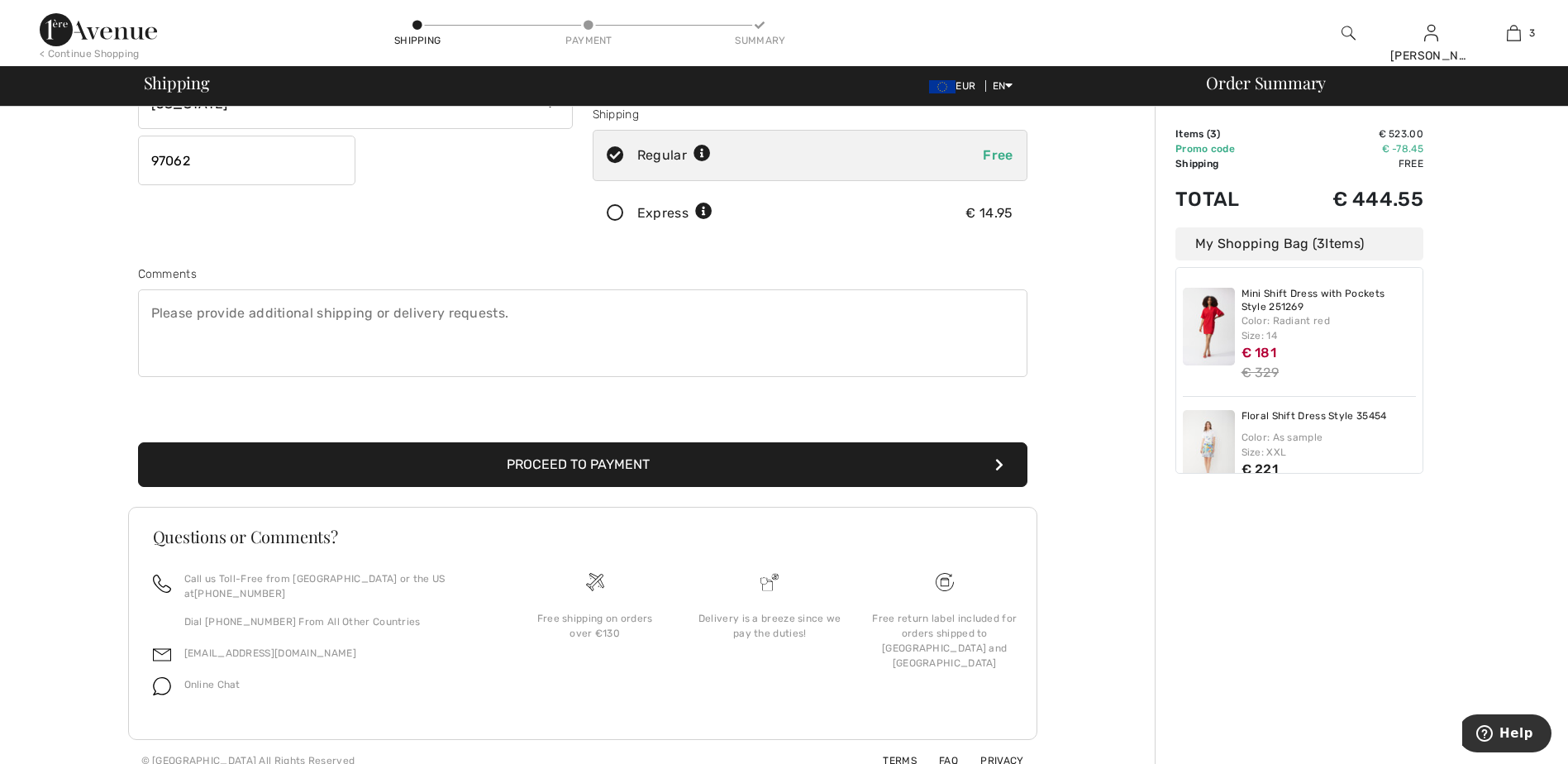
scroll to position [299, 0]
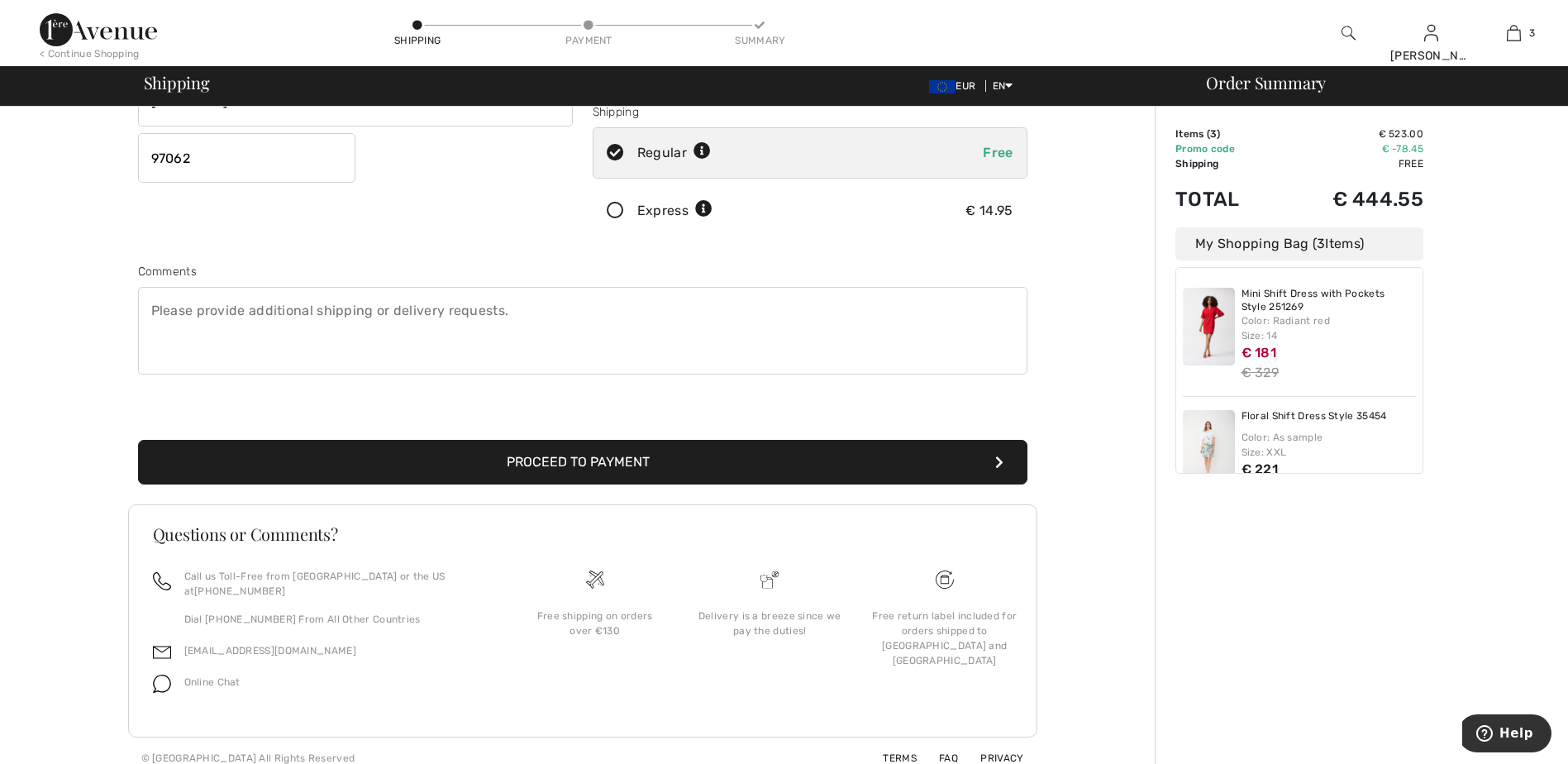
click at [514, 464] on button "Proceed to Payment" at bounding box center [582, 462] width 889 height 44
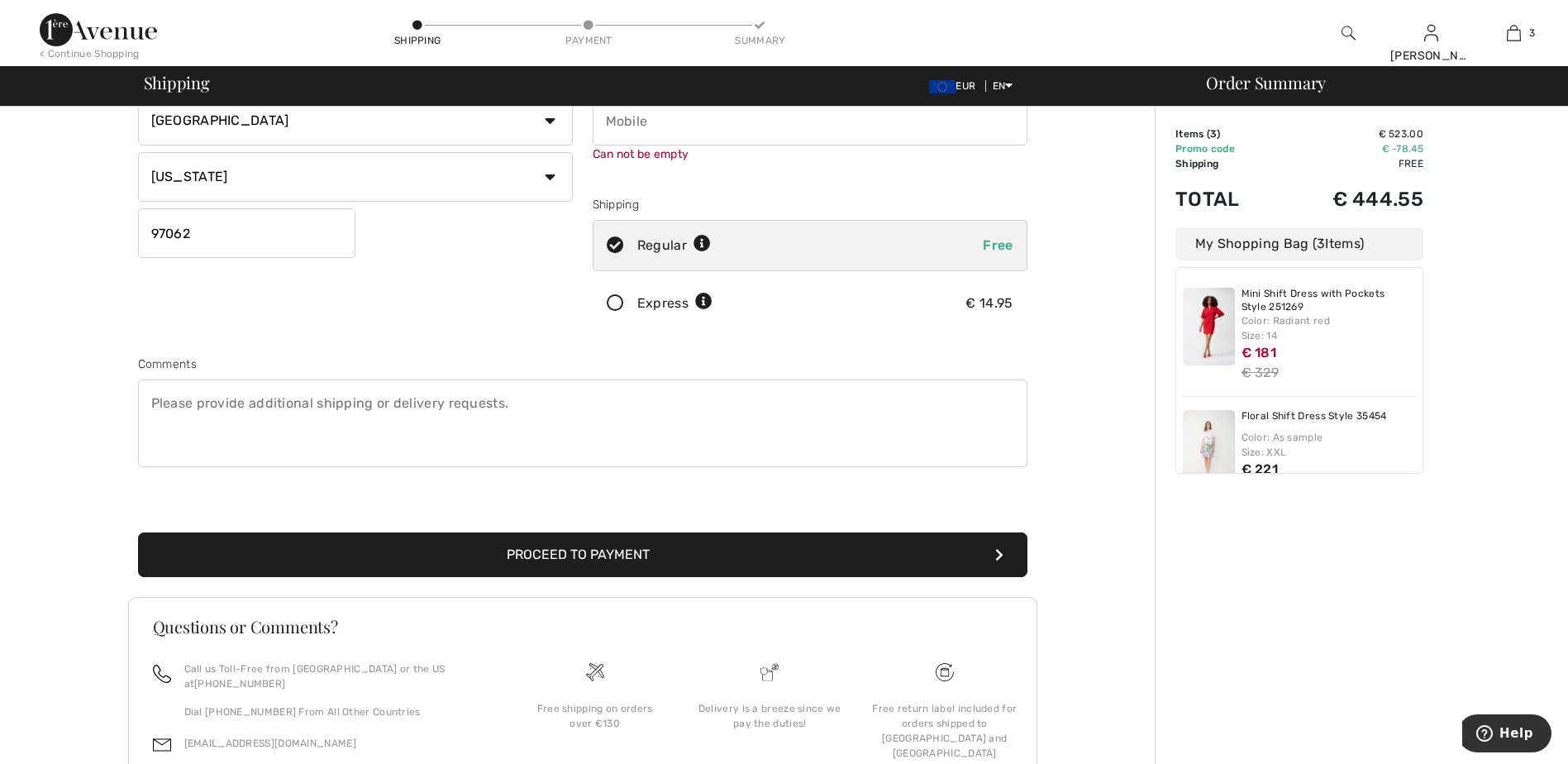
scroll to position [187, 0]
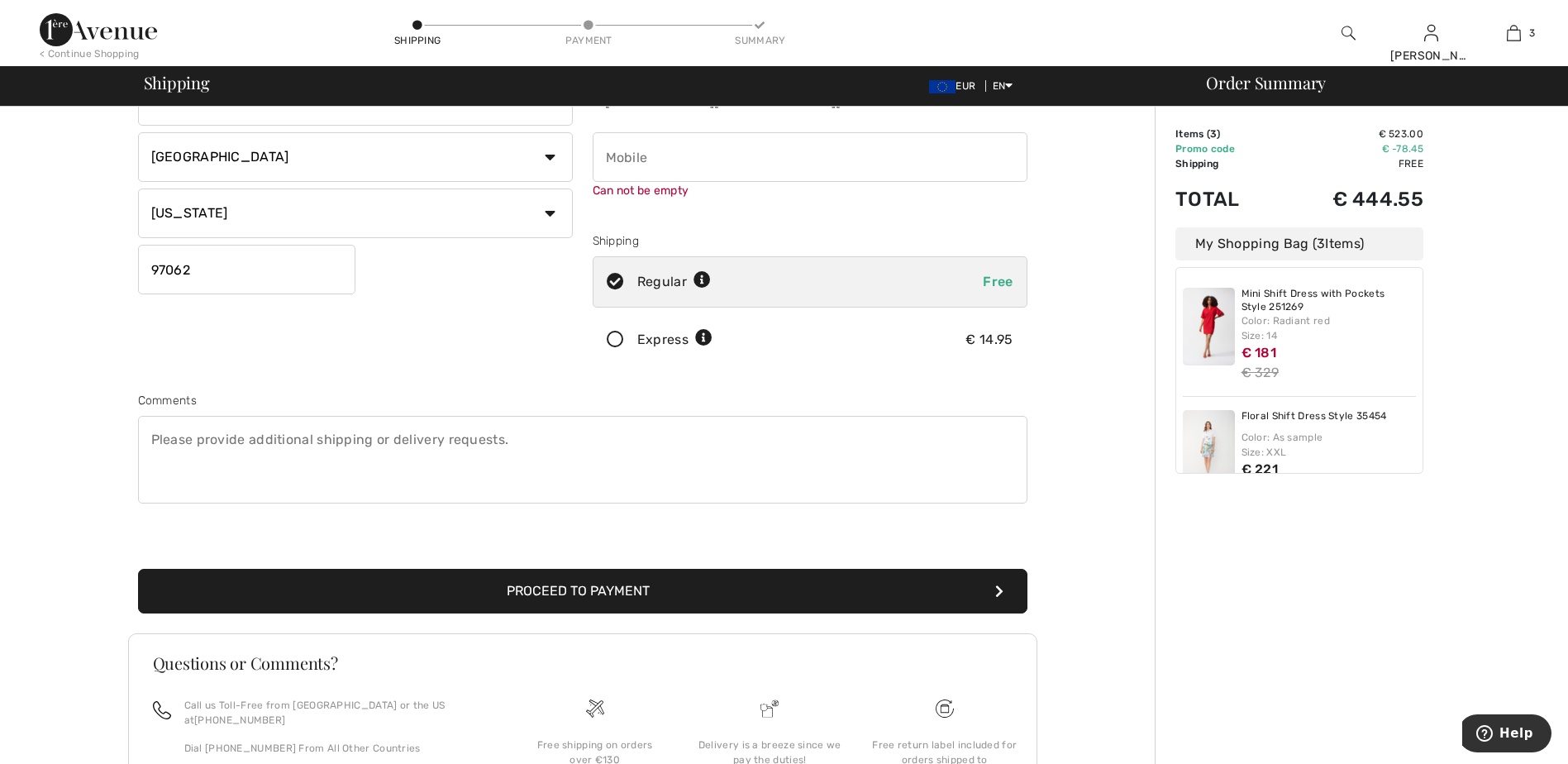
click at [605, 580] on button "Proceed to Payment" at bounding box center [582, 591] width 889 height 44
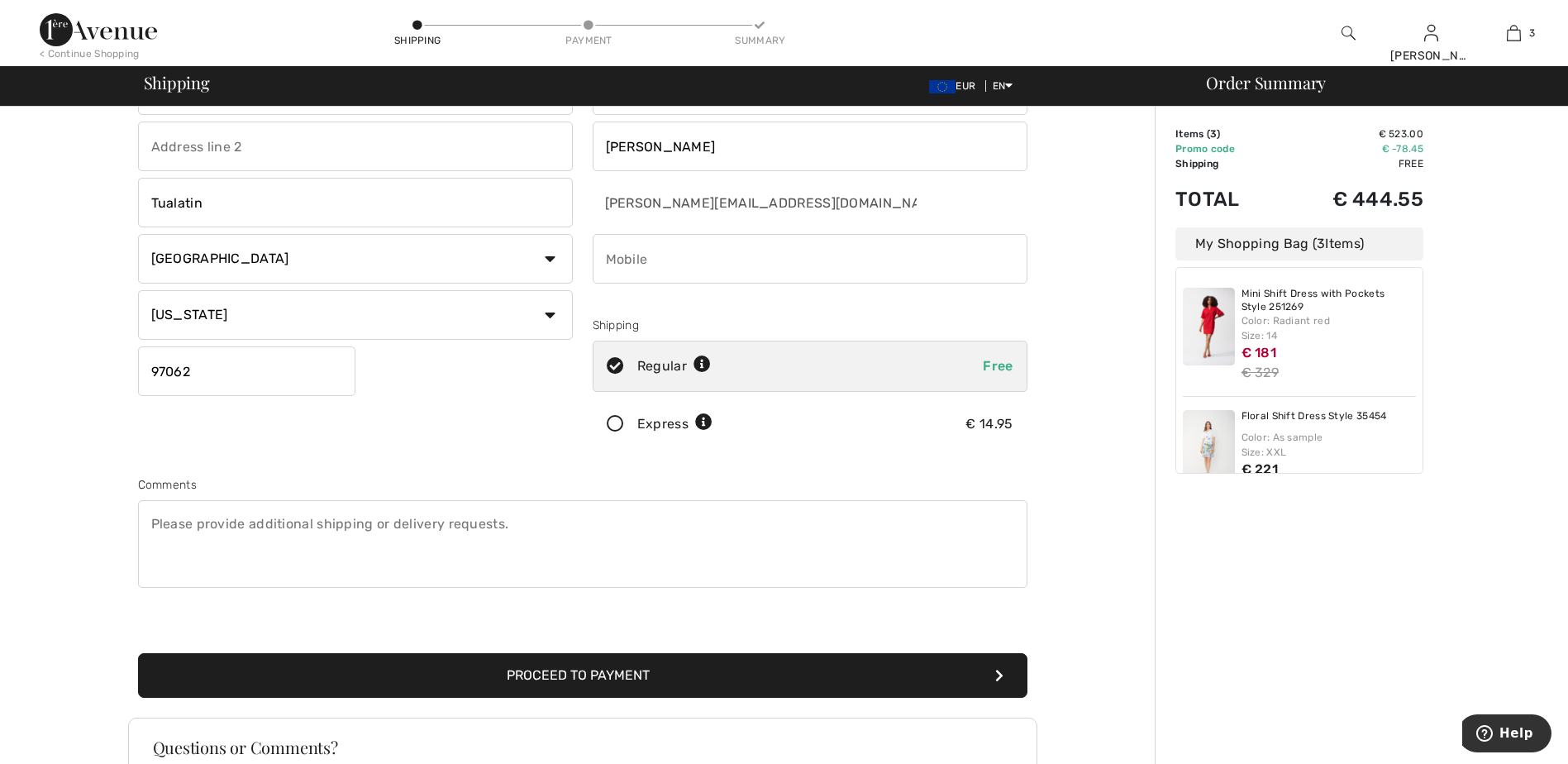
scroll to position [0, 0]
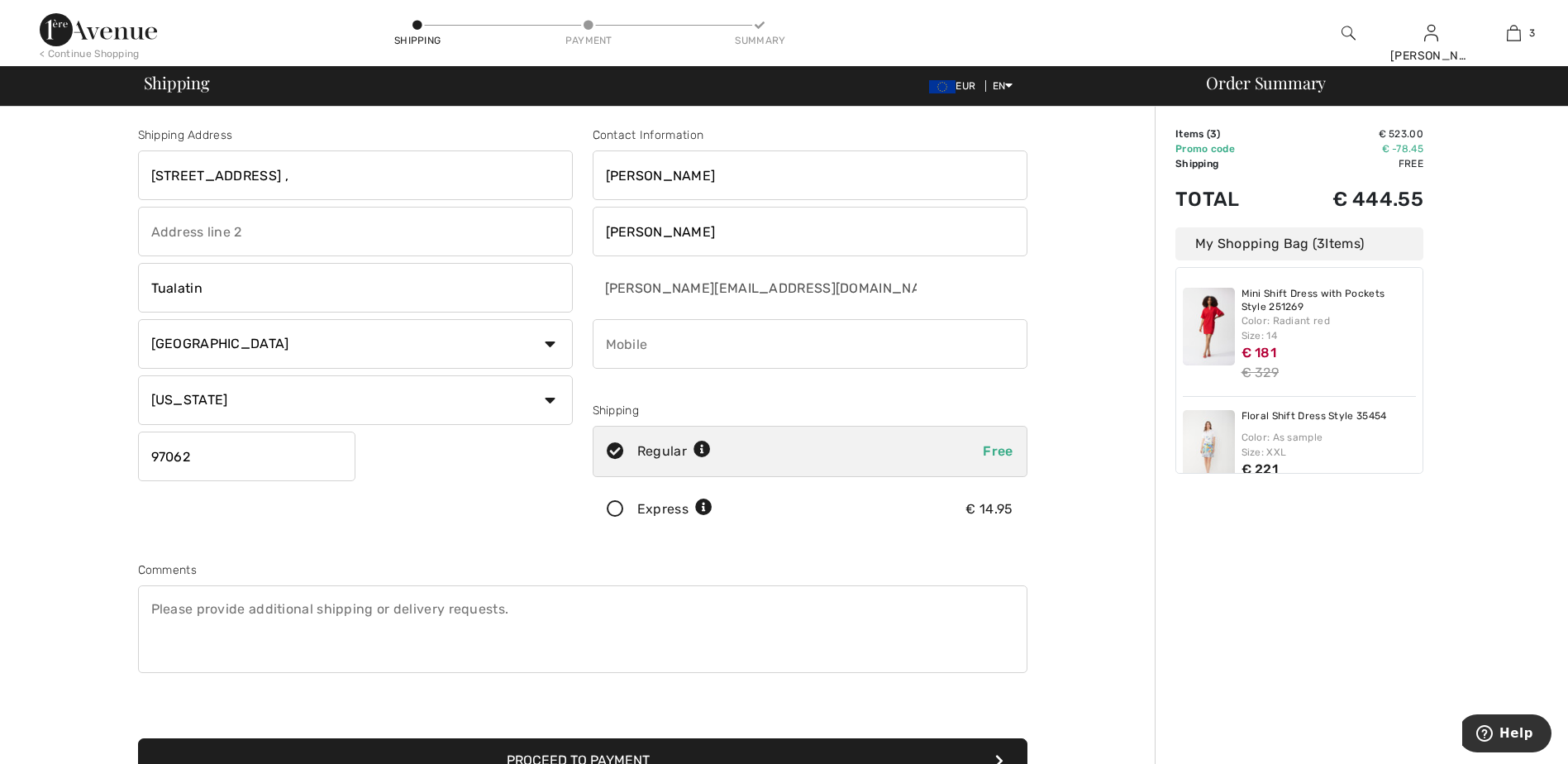
click at [666, 359] on input "phone" at bounding box center [810, 344] width 434 height 50
click at [953, 372] on div "Contact Information Renata Bruzova renata_bruzova@hotmail.com Can not be empty …" at bounding box center [809, 334] width 455 height 415
click at [627, 333] on input "phone" at bounding box center [810, 344] width 434 height 50
type input "+"
click at [612, 340] on input "phone" at bounding box center [810, 344] width 434 height 50
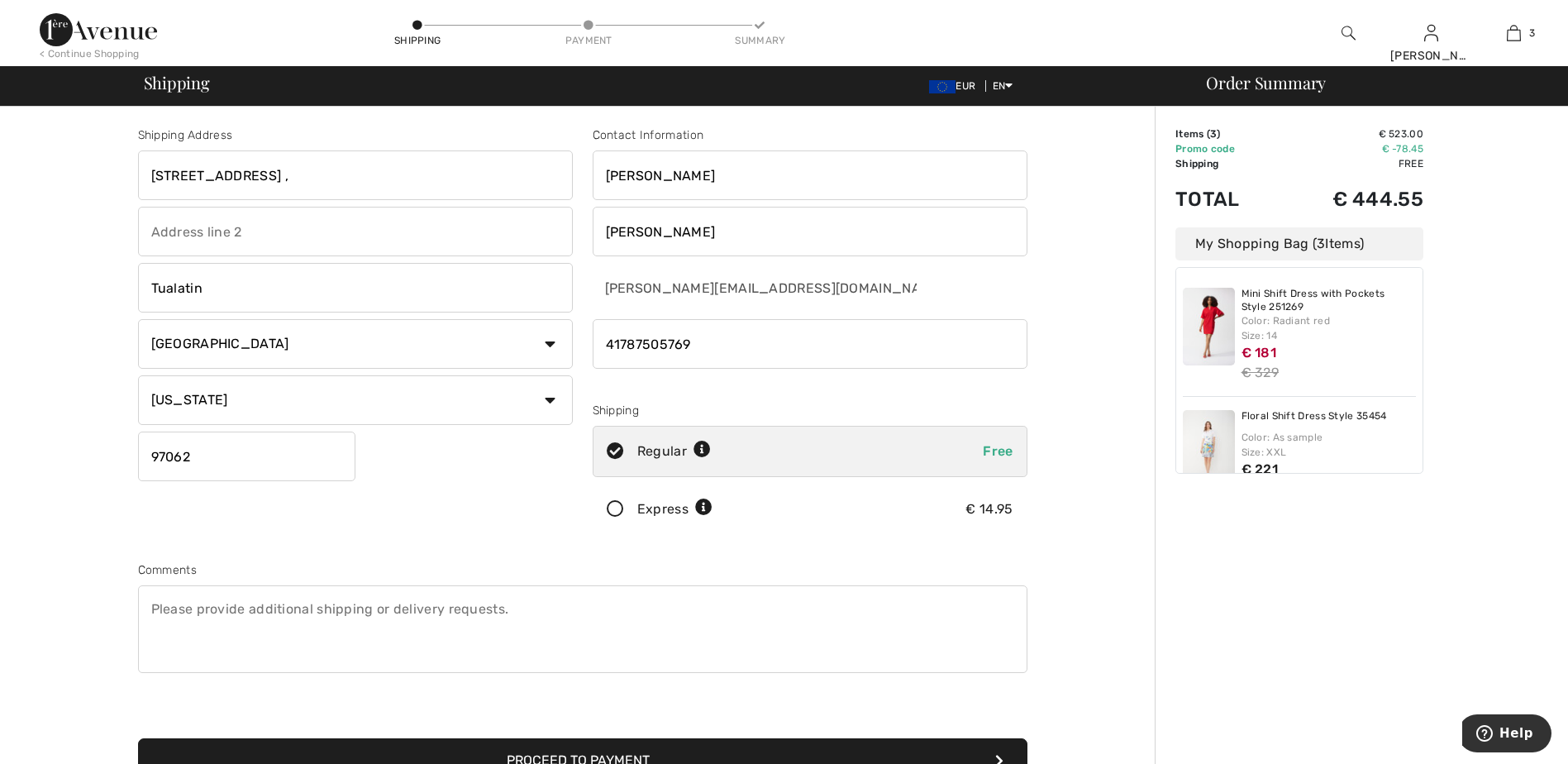
click at [604, 339] on input "phone" at bounding box center [810, 344] width 434 height 50
click at [604, 339] on input "phone" at bounding box center [810, 344] width 434 height 50
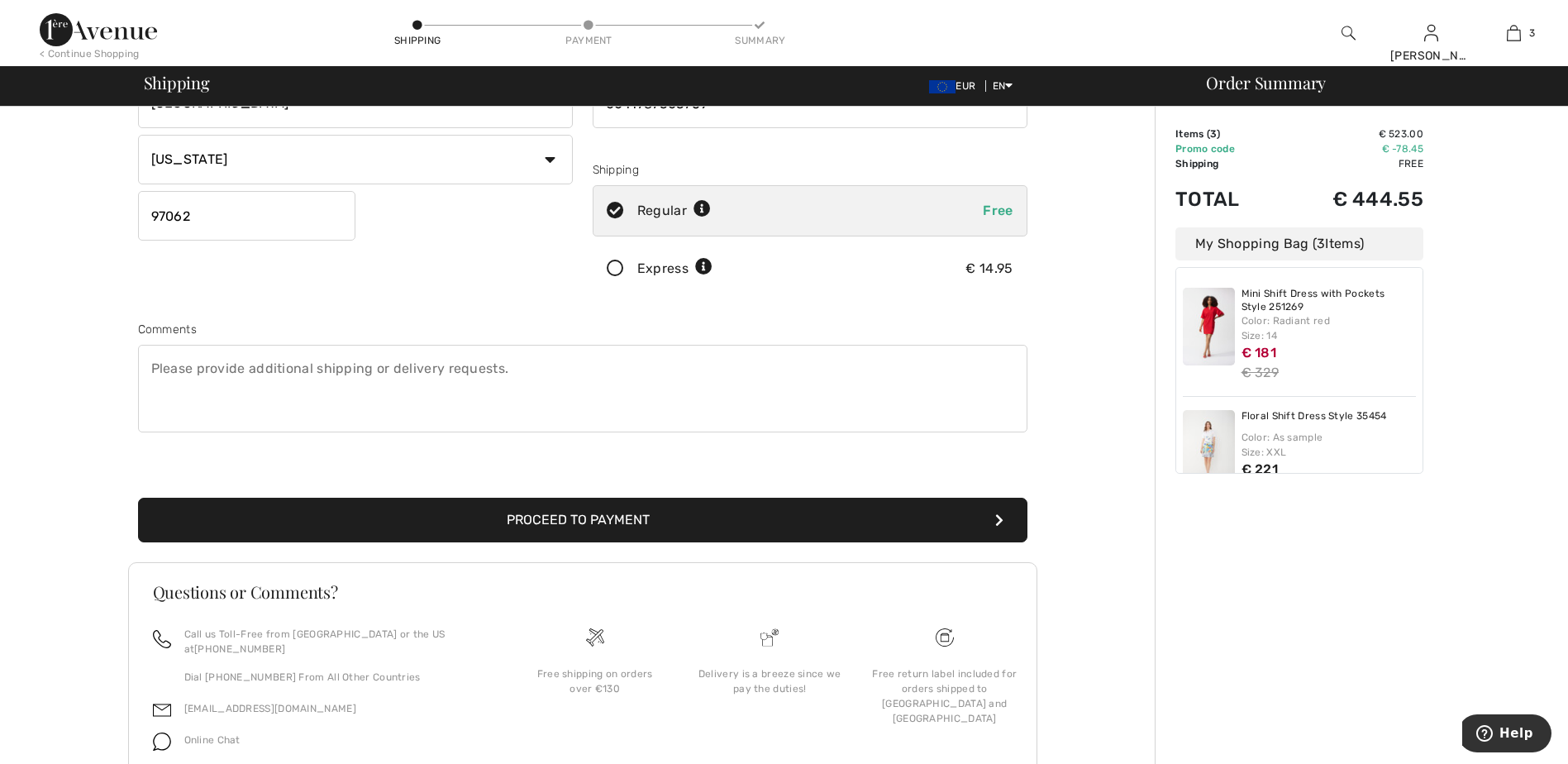
scroll to position [248, 0]
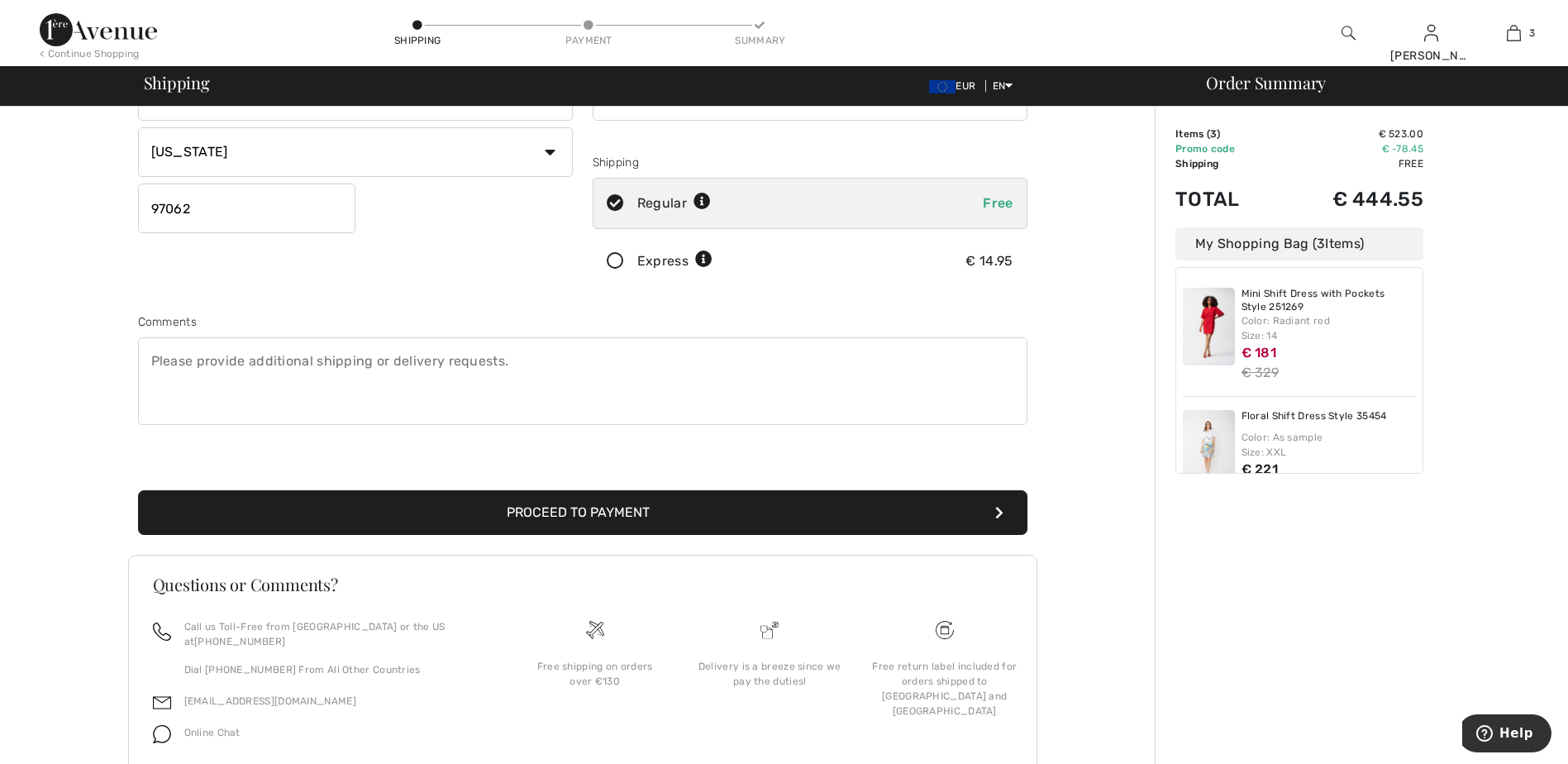
type input "0041787505769"
click at [597, 502] on button "Proceed to Payment" at bounding box center [582, 512] width 889 height 44
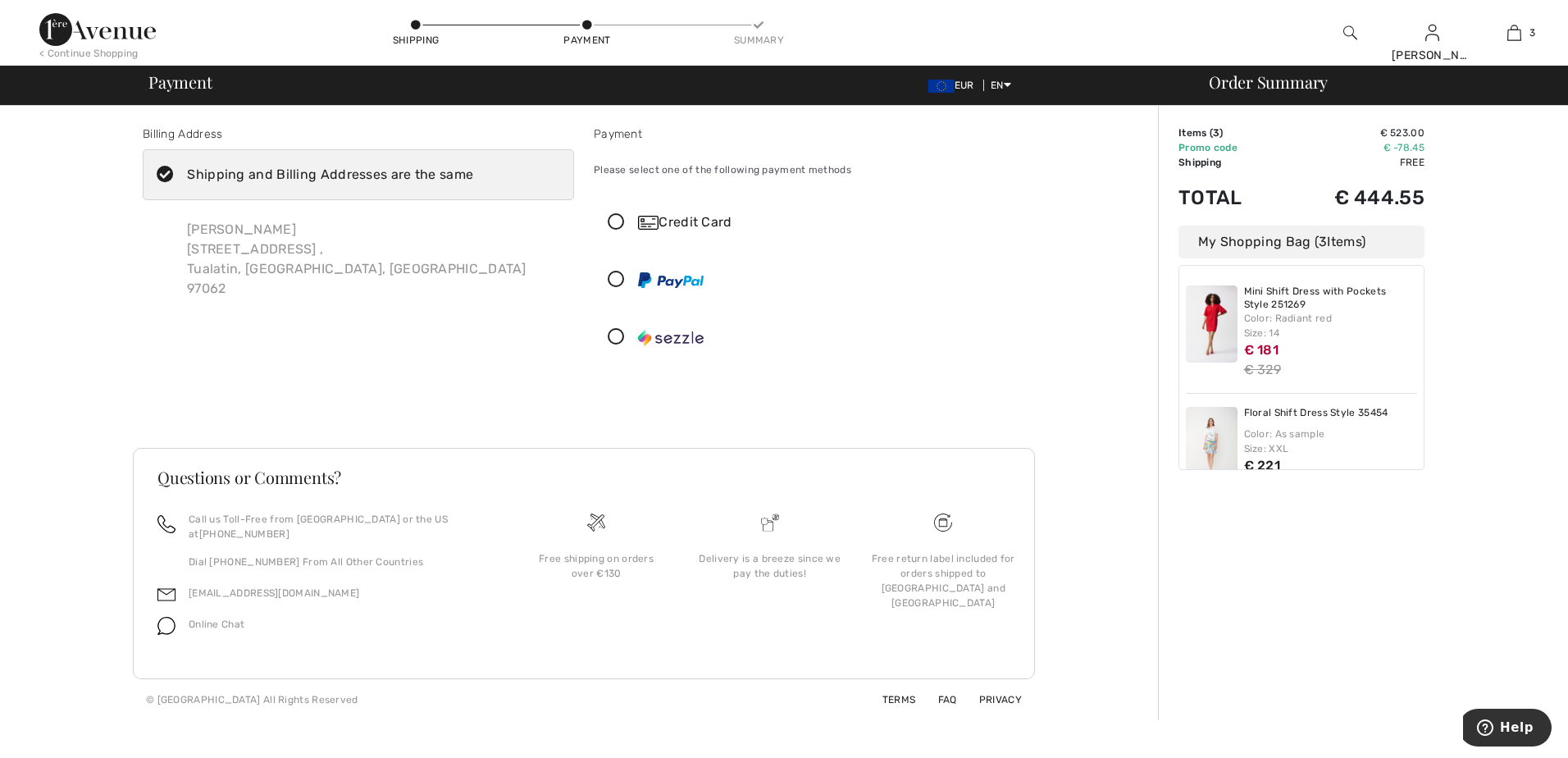
click at [698, 222] on div "Credit Card" at bounding box center [825, 222] width 376 height 19
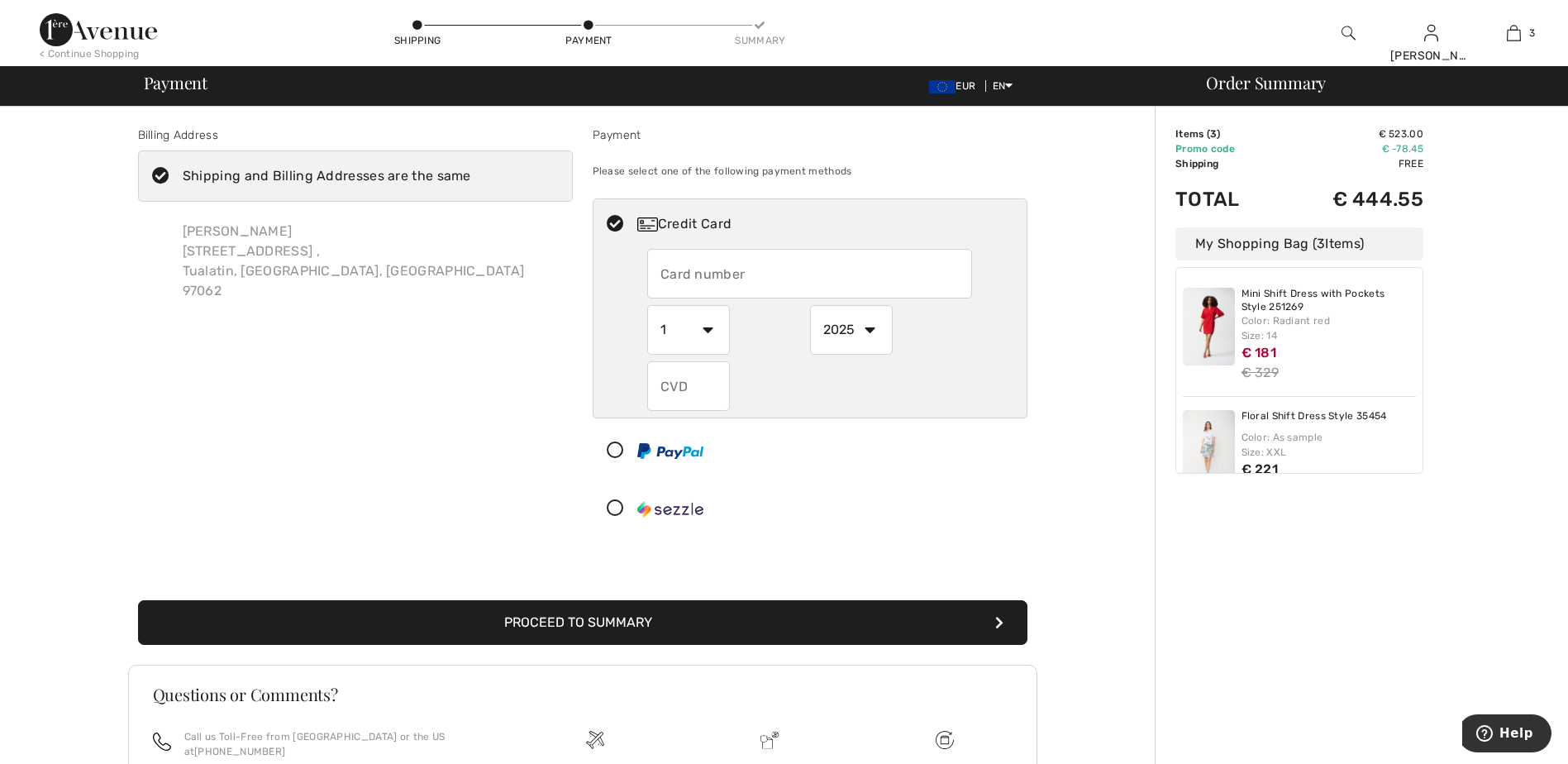
click at [729, 276] on input "text" at bounding box center [809, 274] width 324 height 50
type input "4901170002410960"
select select "12"
select select "2026"
type input "664"
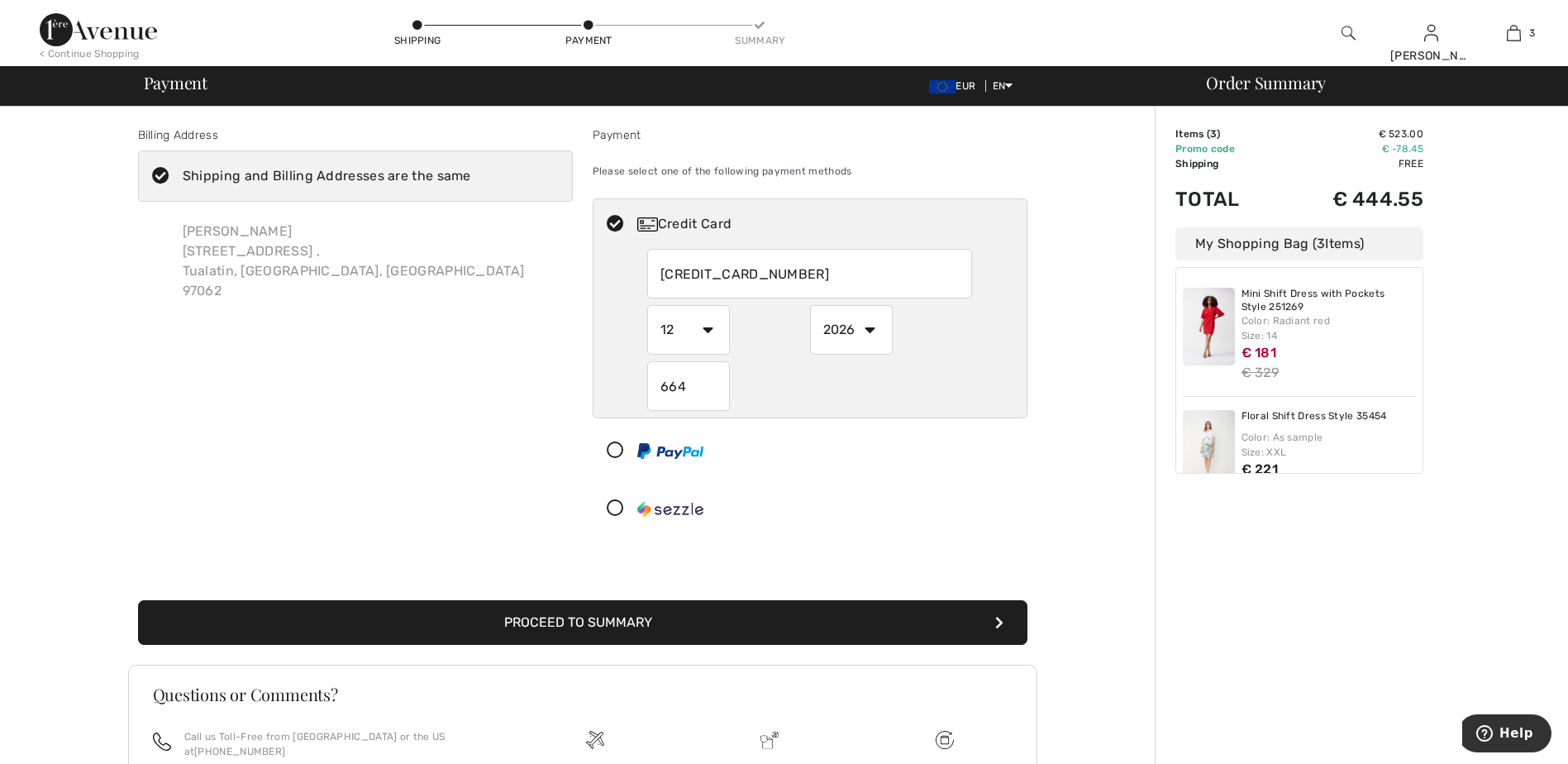
scroll to position [160, 0]
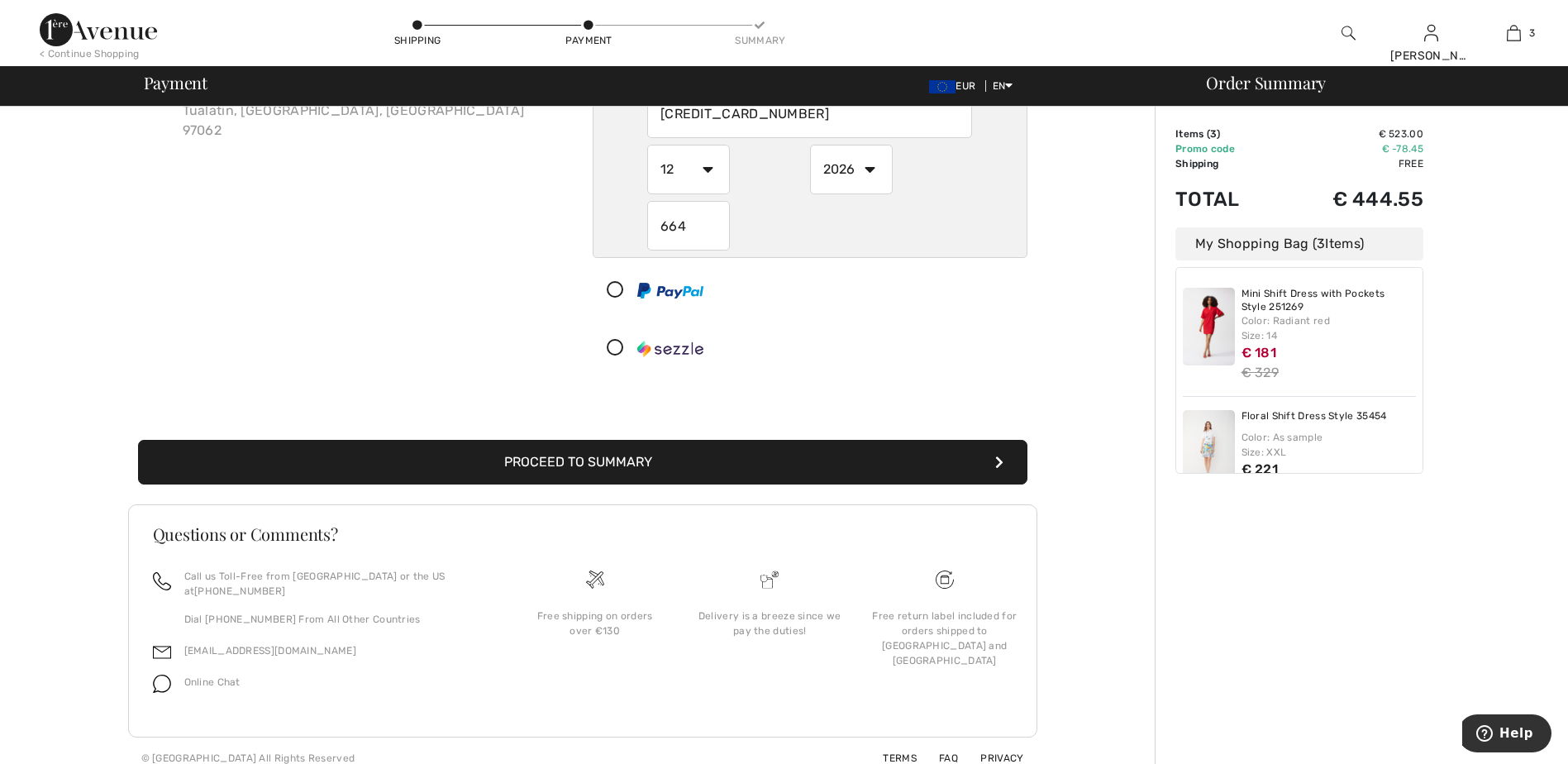
click at [559, 458] on button "Proceed to Summary" at bounding box center [582, 462] width 889 height 44
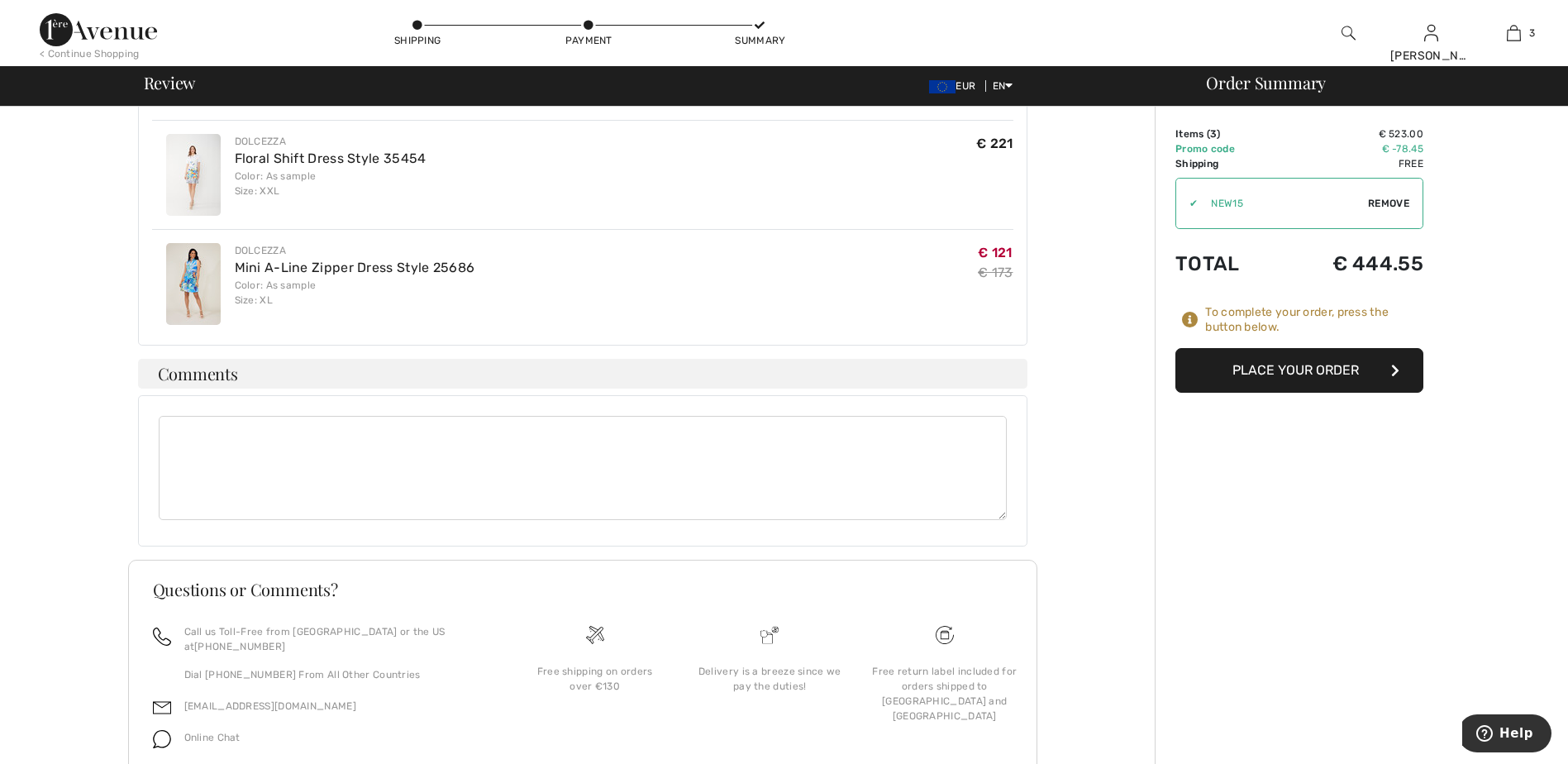
scroll to position [617, 0]
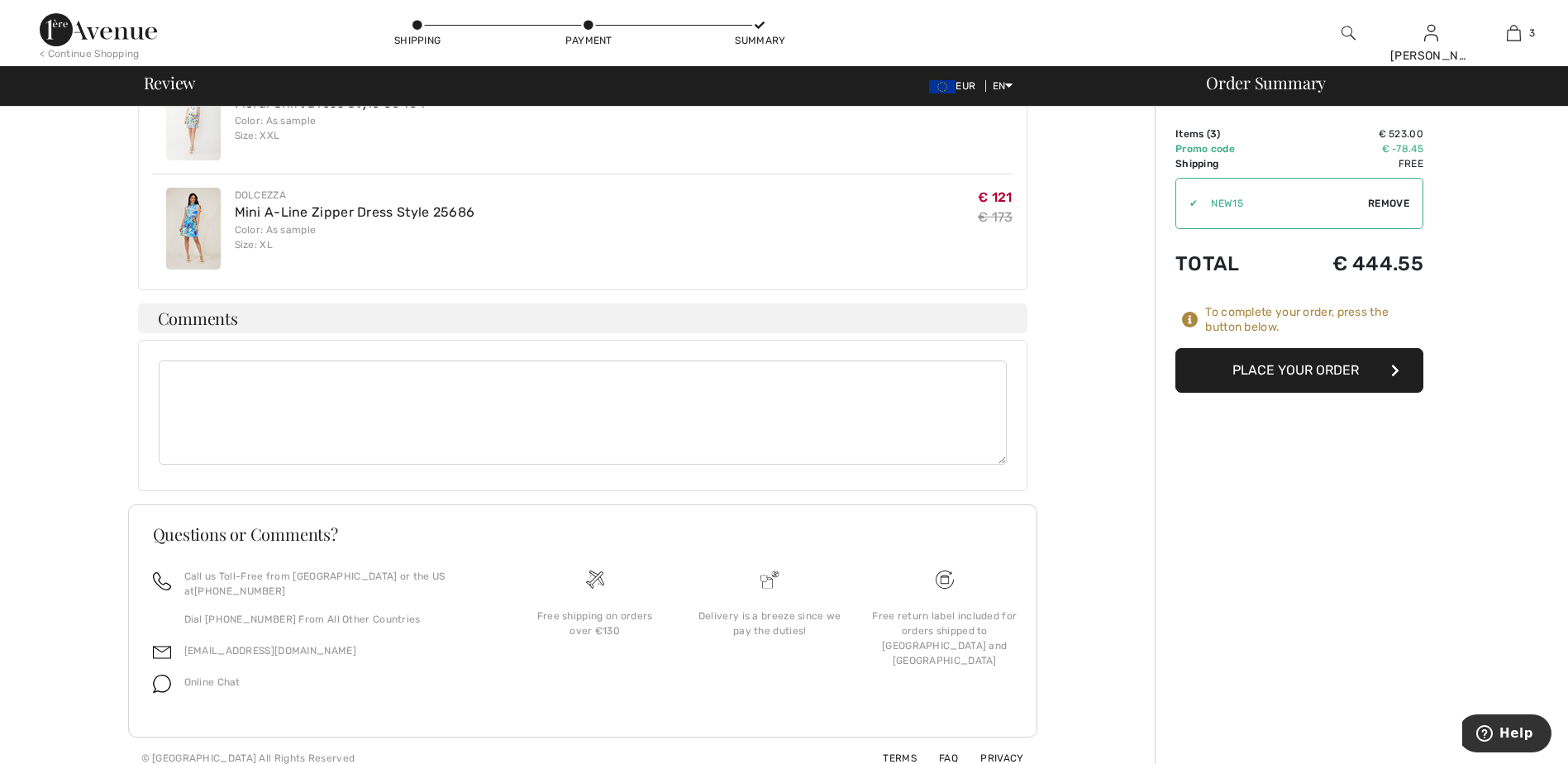
click at [1267, 373] on button "Place Your Order" at bounding box center [1299, 370] width 248 height 44
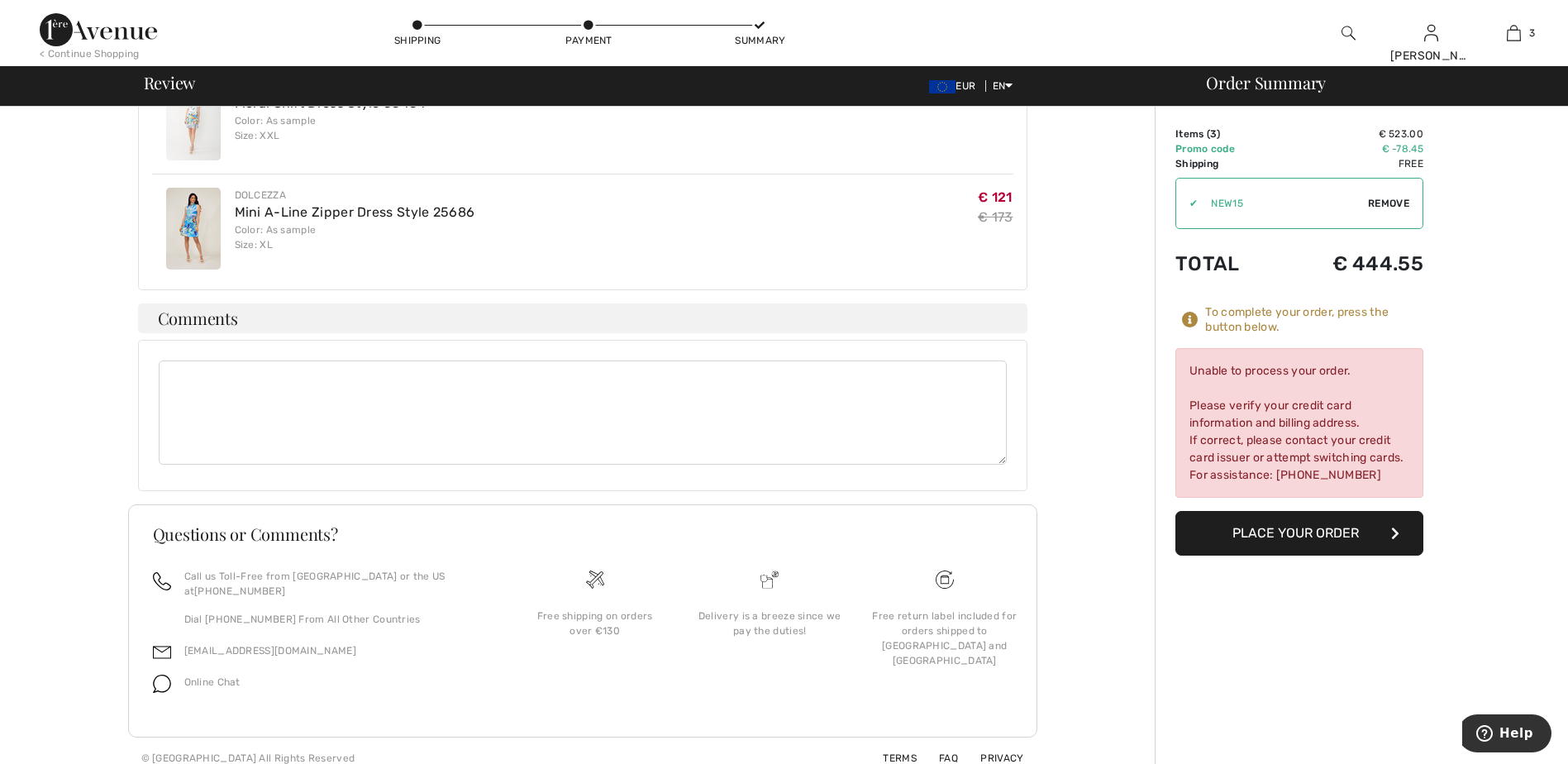
click at [1366, 540] on button "Place Your Order" at bounding box center [1299, 533] width 248 height 44
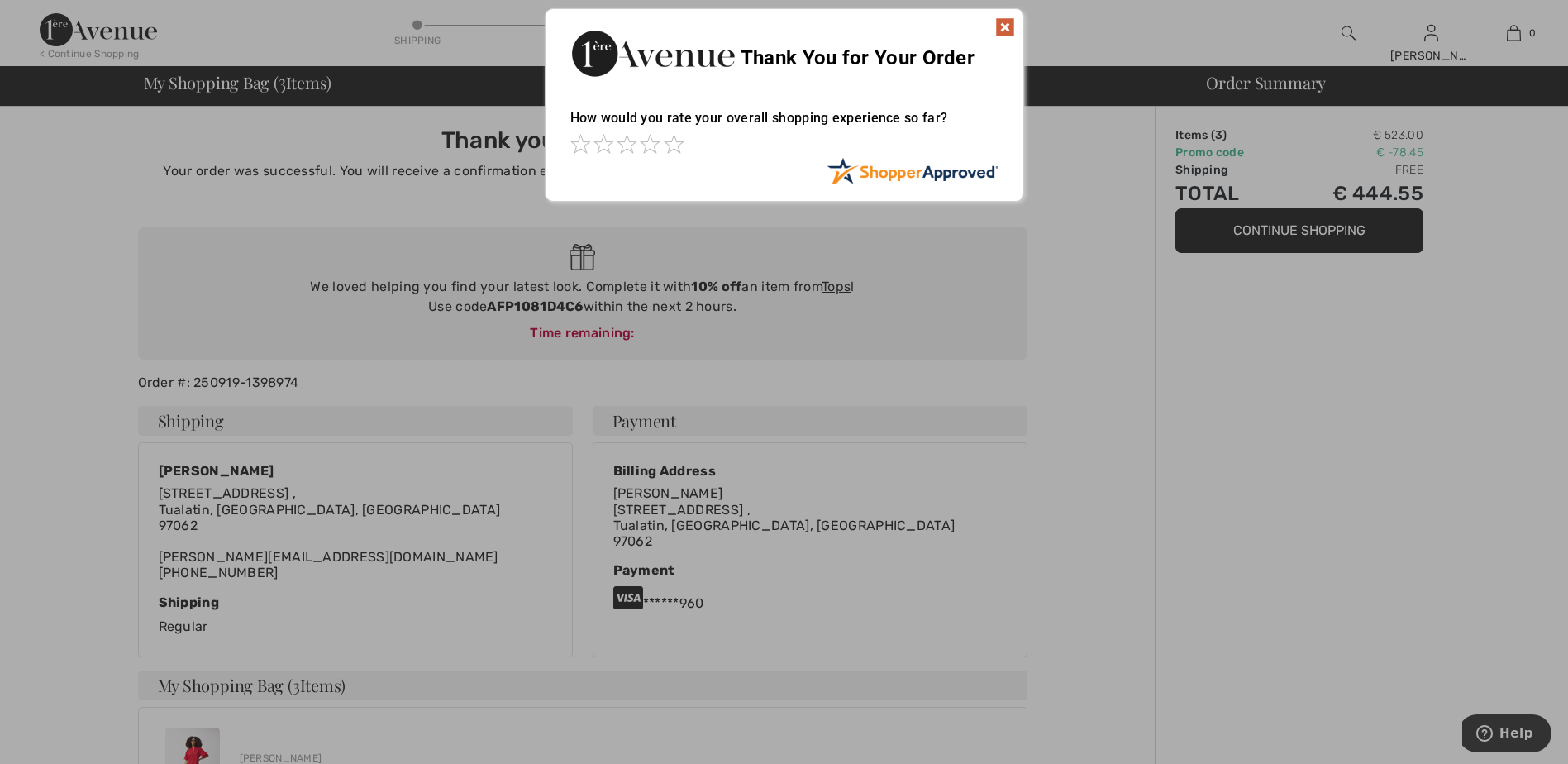
click at [1005, 27] on img at bounding box center [1005, 27] width 20 height 19
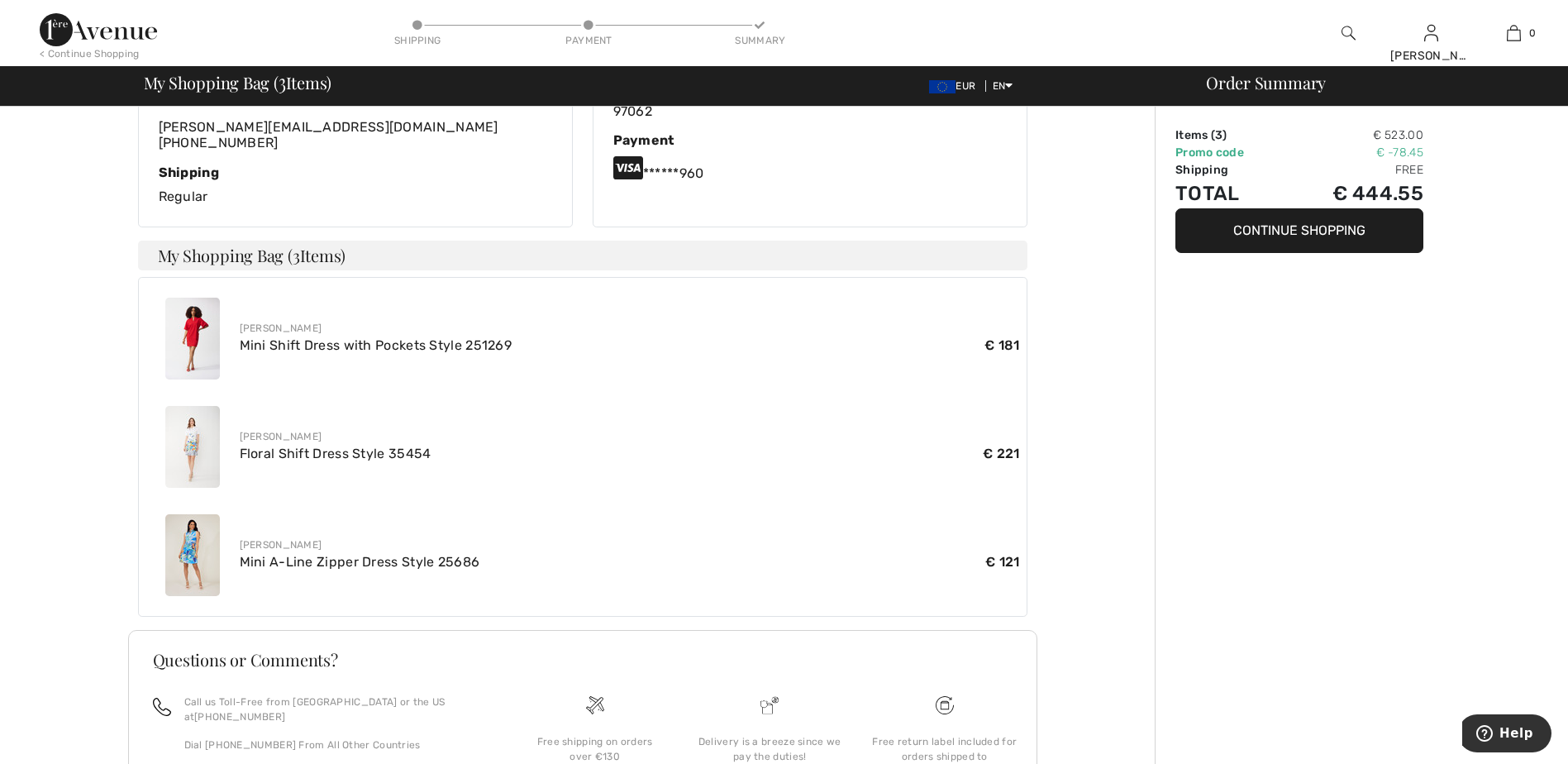
scroll to position [495, 0]
